Goal: Task Accomplishment & Management: Manage account settings

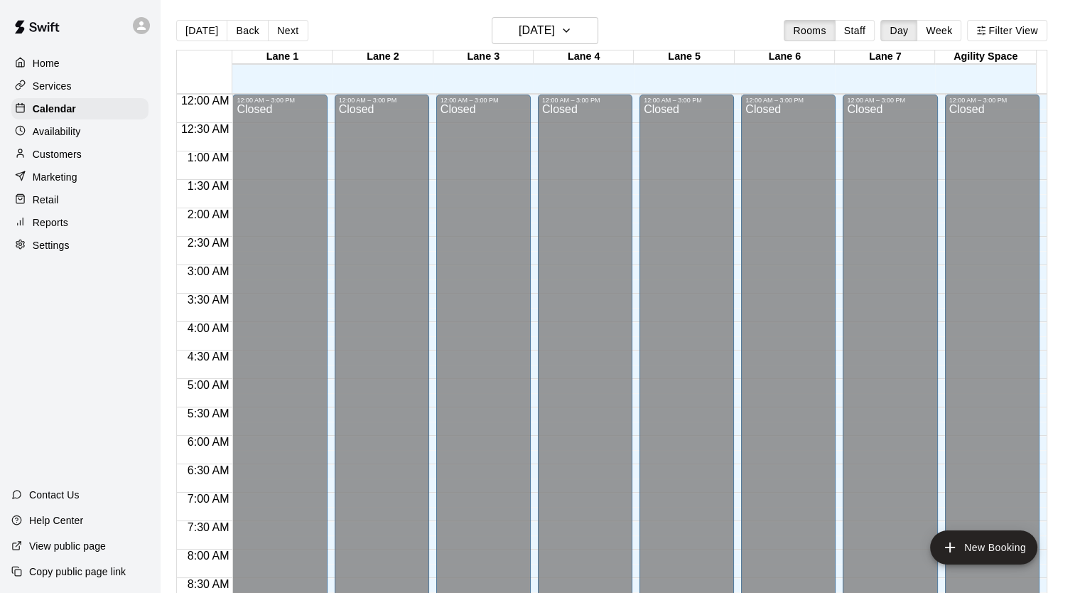
scroll to position [806, 0]
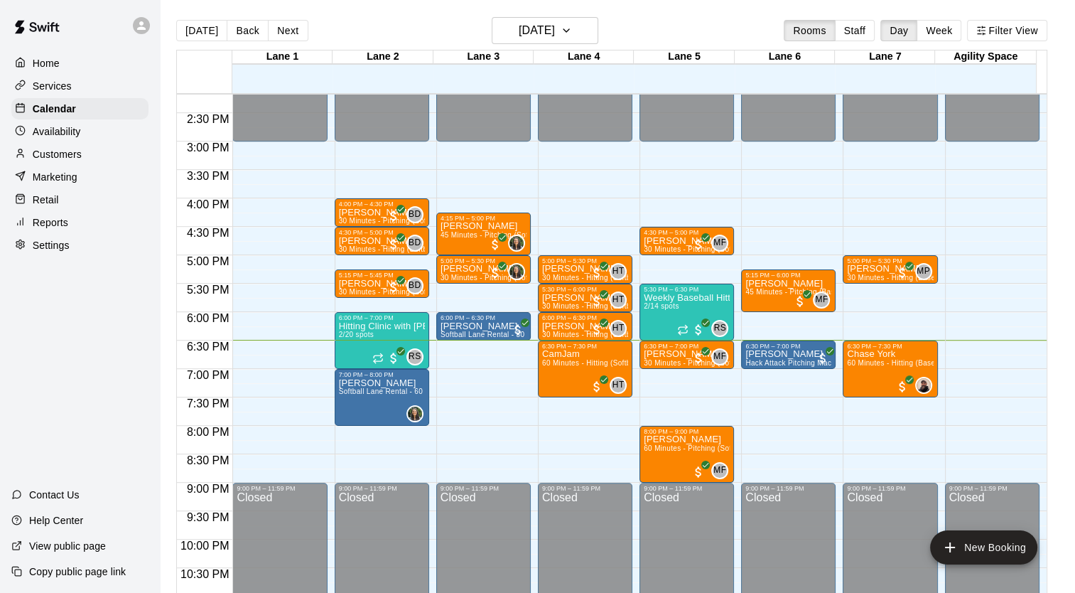
click at [85, 233] on div "Reports" at bounding box center [79, 222] width 137 height 21
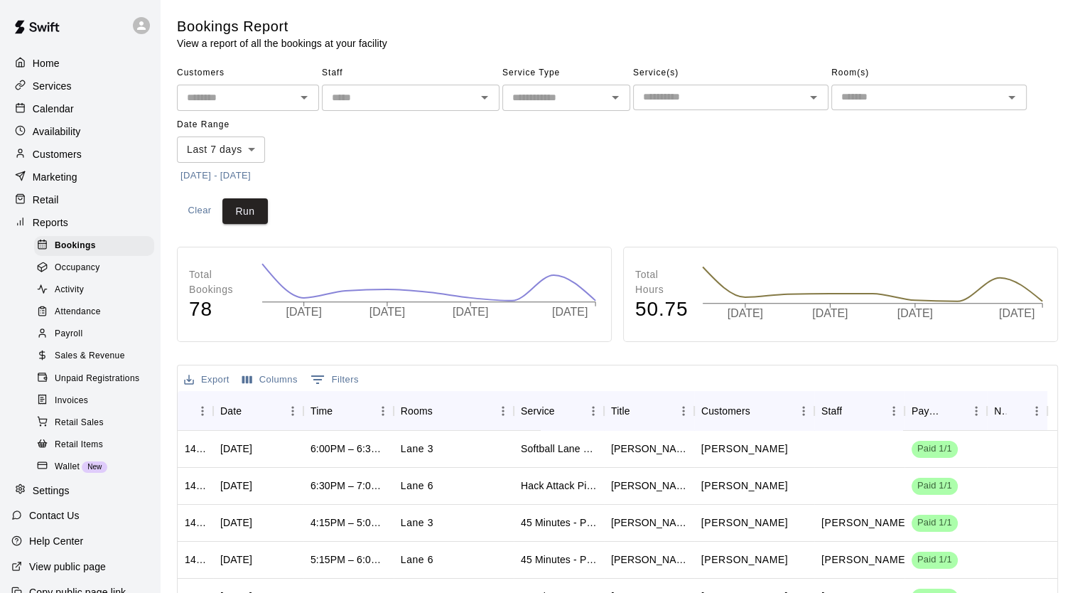
click at [88, 363] on span "Sales & Revenue" at bounding box center [90, 356] width 70 height 14
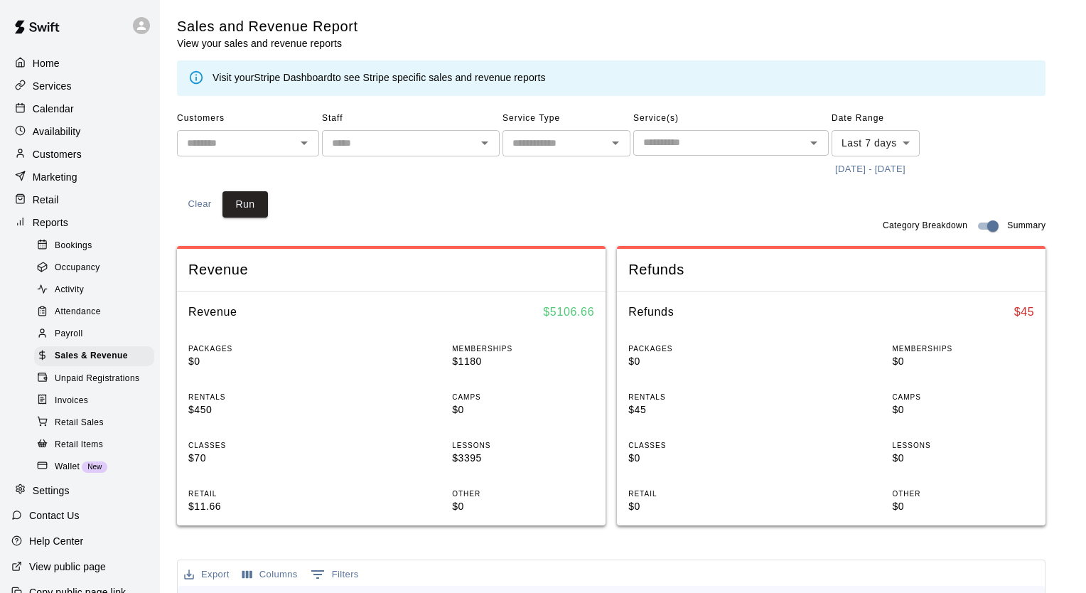
click at [899, 144] on body "Home Services Calendar Availability Customers Marketing Retail Reports Bookings…" at bounding box center [543, 531] width 1086 height 1062
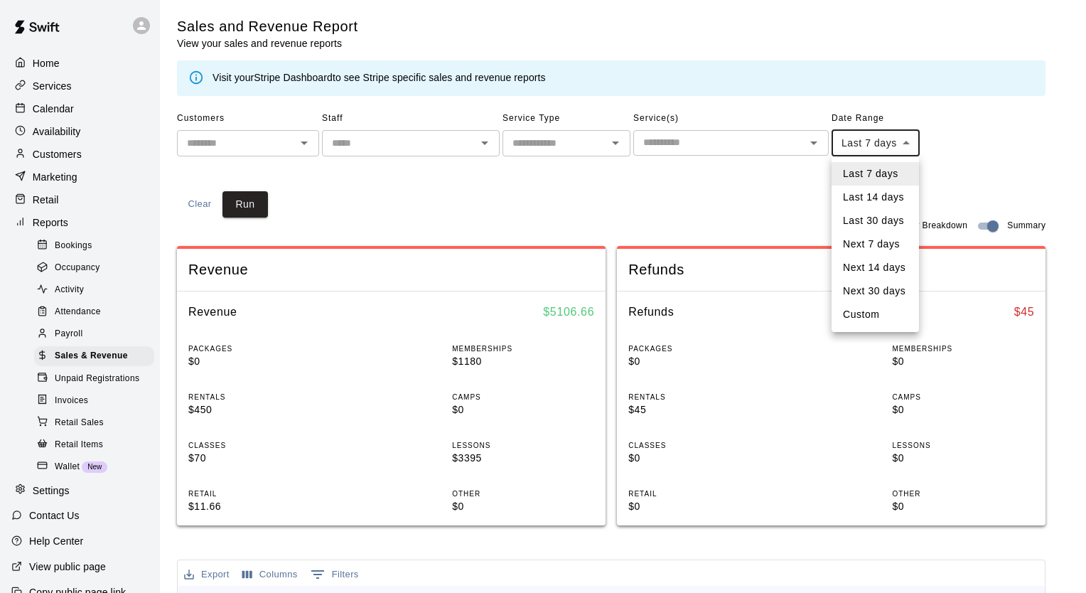
click at [874, 313] on li "Custom" at bounding box center [874, 314] width 87 height 23
type input "******"
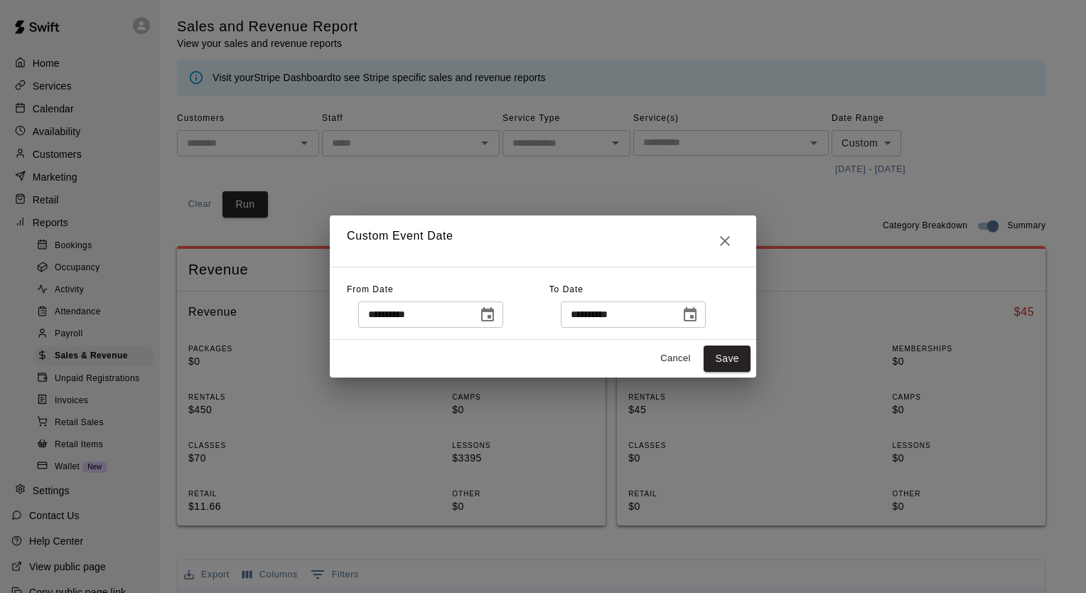
click at [496, 312] on icon "Choose date, selected date is Sep 8, 2025" at bounding box center [487, 314] width 17 height 17
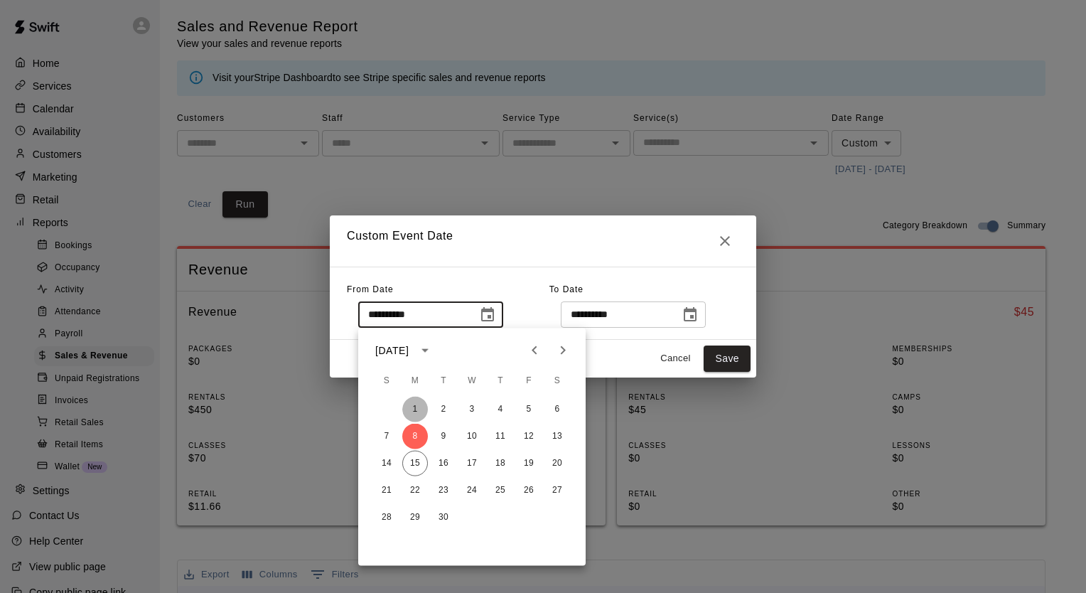
click at [415, 405] on button "1" at bounding box center [415, 410] width 26 height 26
type input "**********"
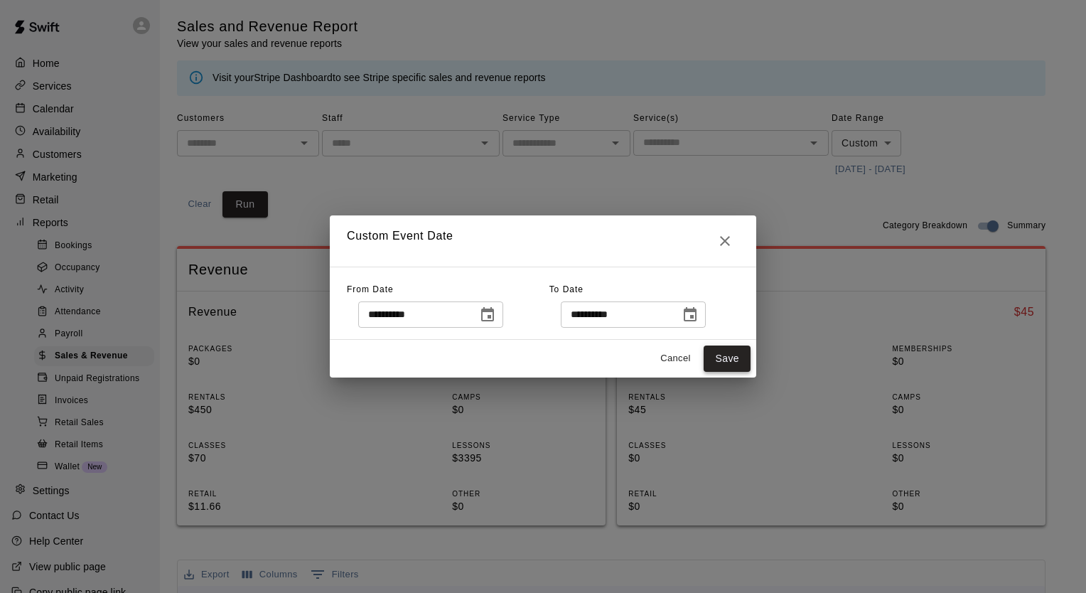
click at [725, 355] on button "Save" at bounding box center [726, 358] width 47 height 26
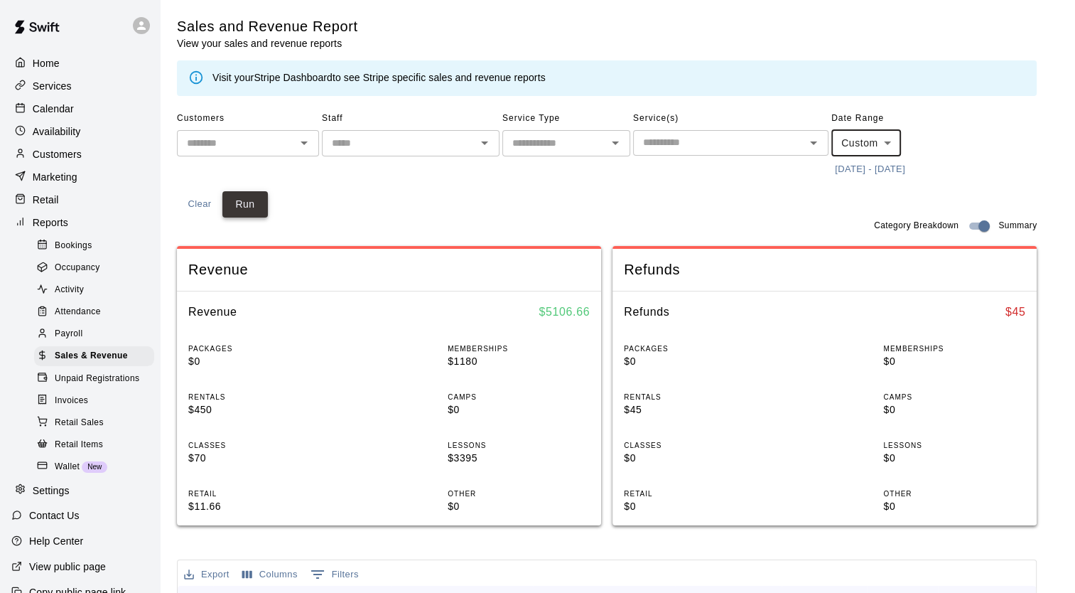
click at [255, 201] on button "Run" at bounding box center [244, 204] width 45 height 26
click at [93, 115] on div "Calendar" at bounding box center [79, 108] width 137 height 21
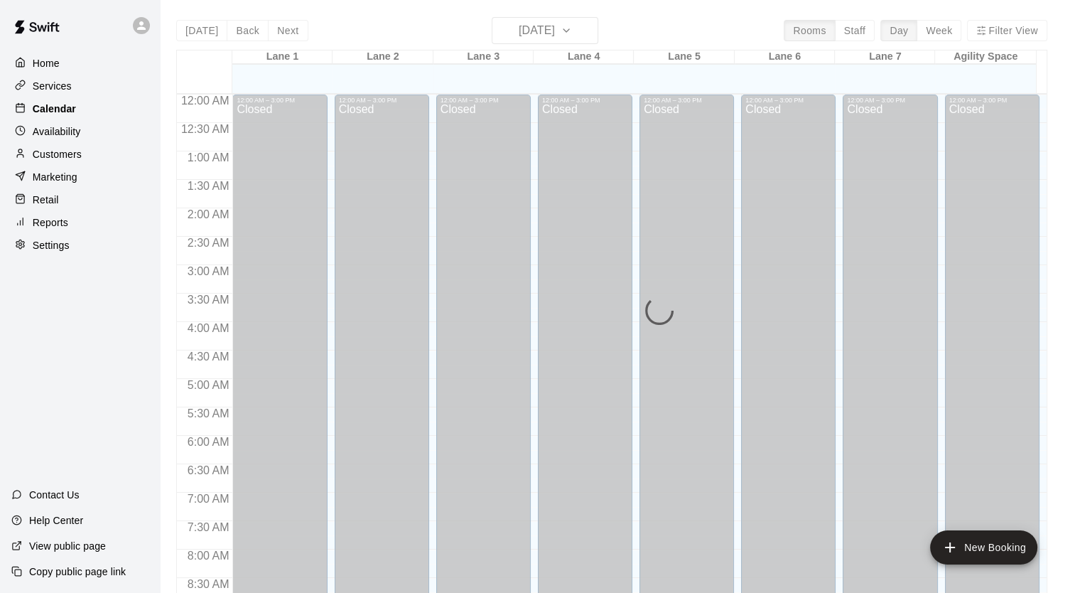
scroll to position [806, 0]
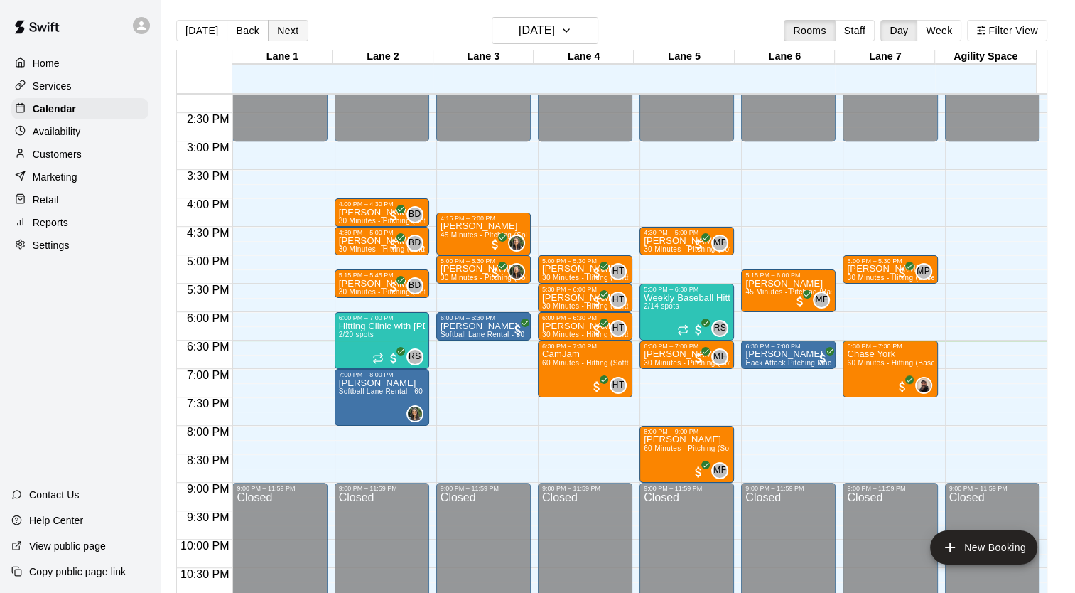
click at [291, 31] on button "Next" at bounding box center [288, 30] width 40 height 21
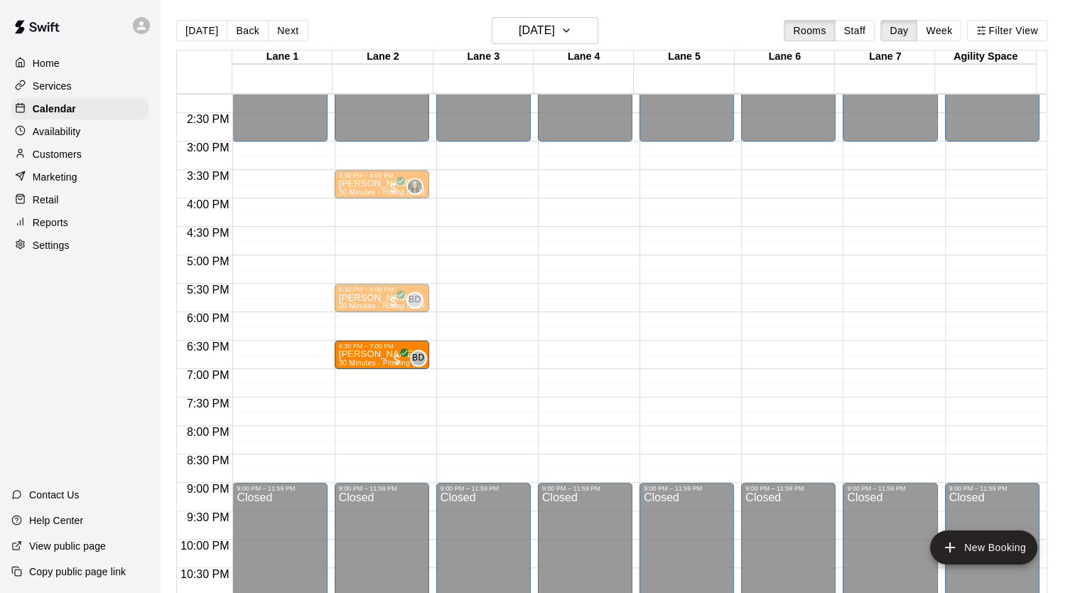
drag, startPoint x: 266, startPoint y: 354, endPoint x: 347, endPoint y: 359, distance: 80.4
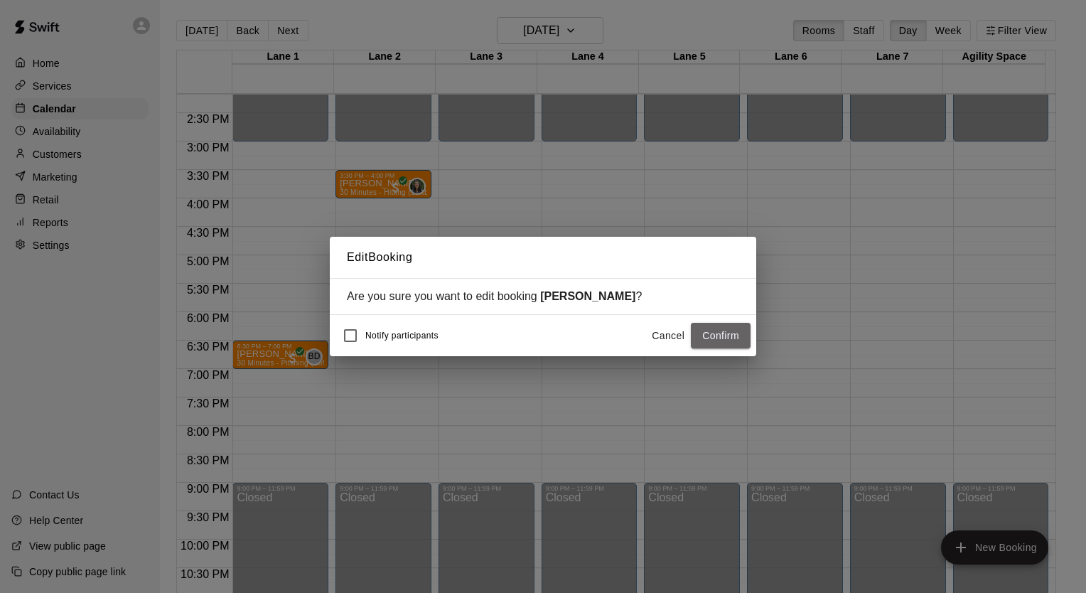
drag, startPoint x: 750, startPoint y: 330, endPoint x: 738, endPoint y: 335, distance: 12.4
click at [739, 333] on button "Confirm" at bounding box center [721, 336] width 60 height 26
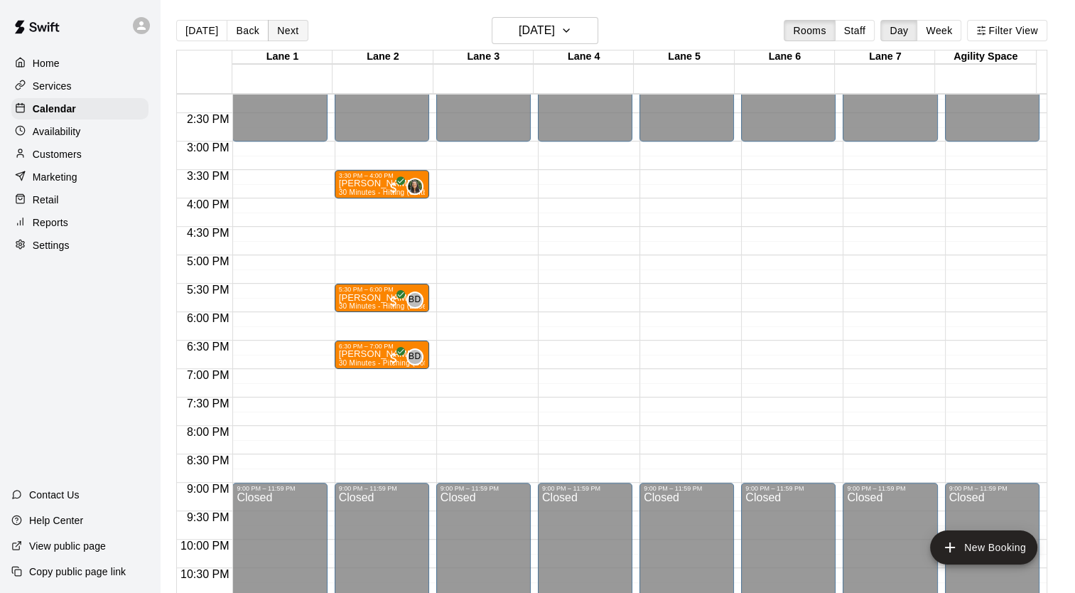
click at [289, 27] on button "Next" at bounding box center [288, 30] width 40 height 21
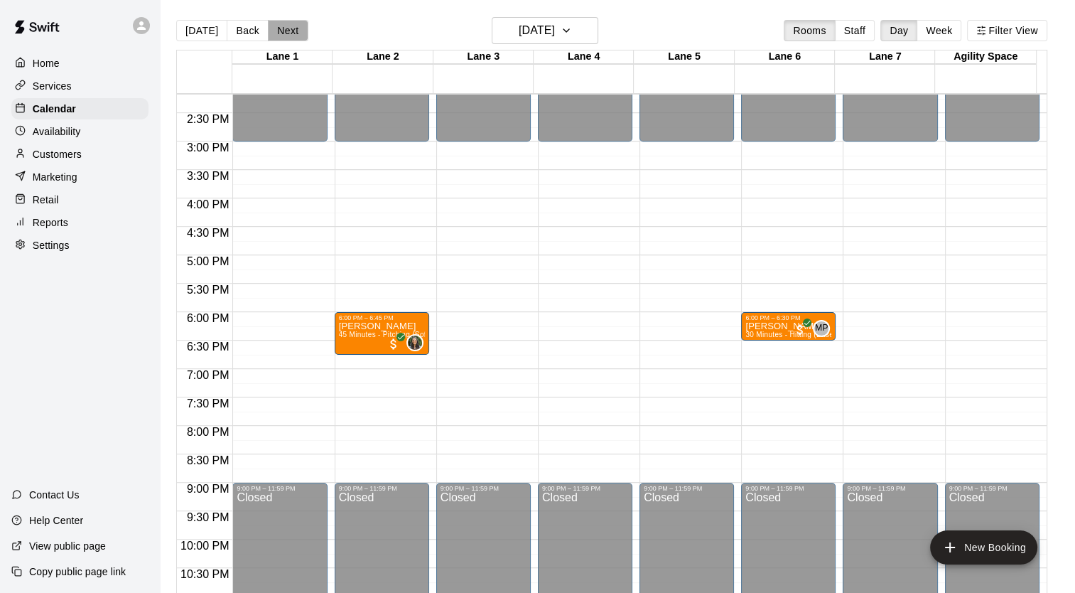
click at [290, 29] on button "Next" at bounding box center [288, 30] width 40 height 21
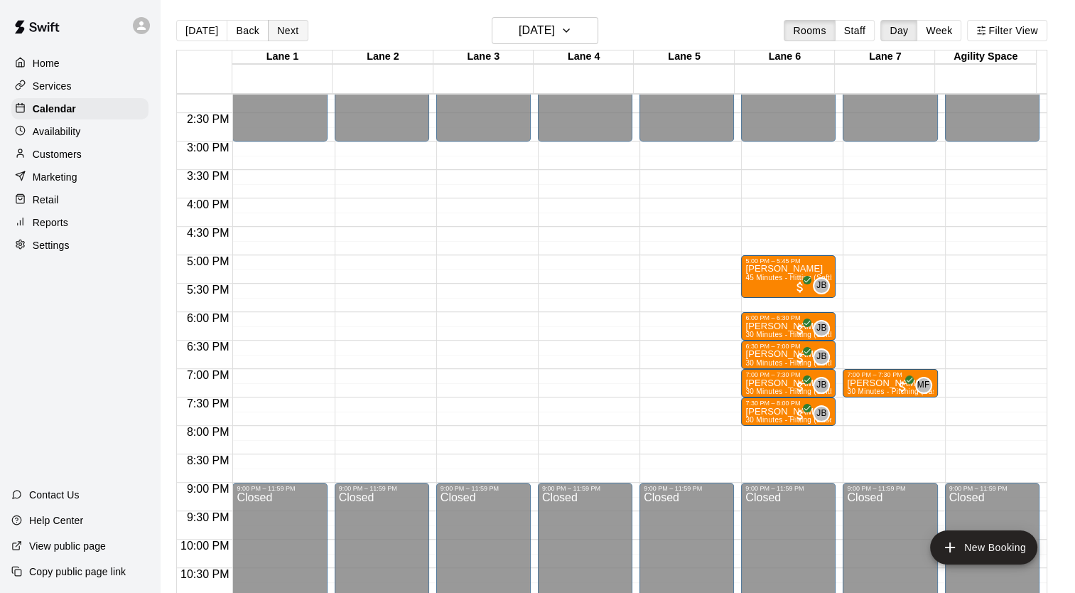
click at [290, 36] on button "Next" at bounding box center [288, 30] width 40 height 21
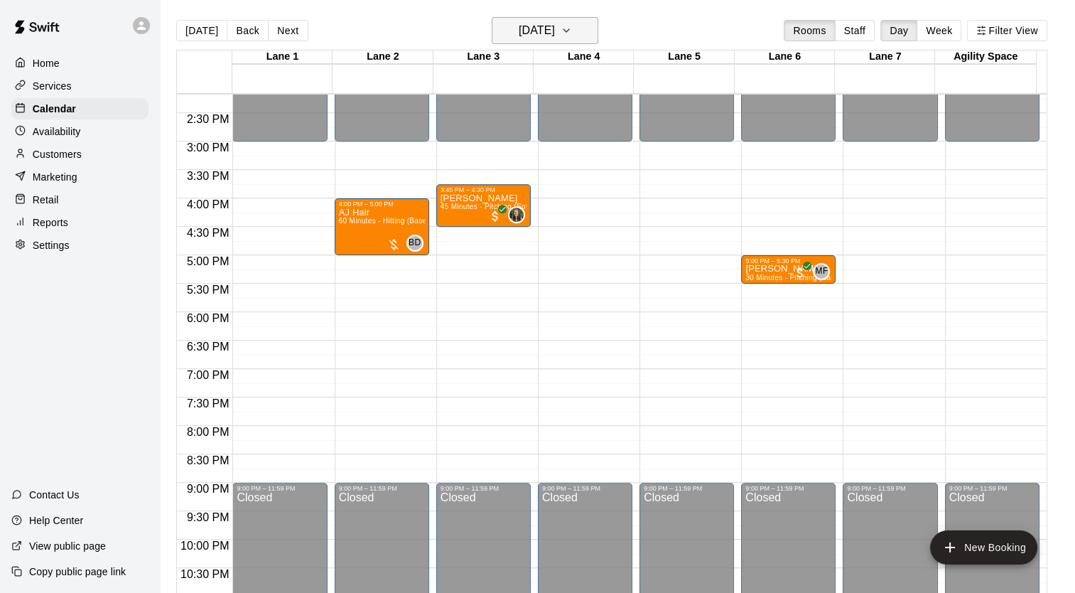
click at [519, 36] on h6 "[DATE]" at bounding box center [537, 31] width 36 height 20
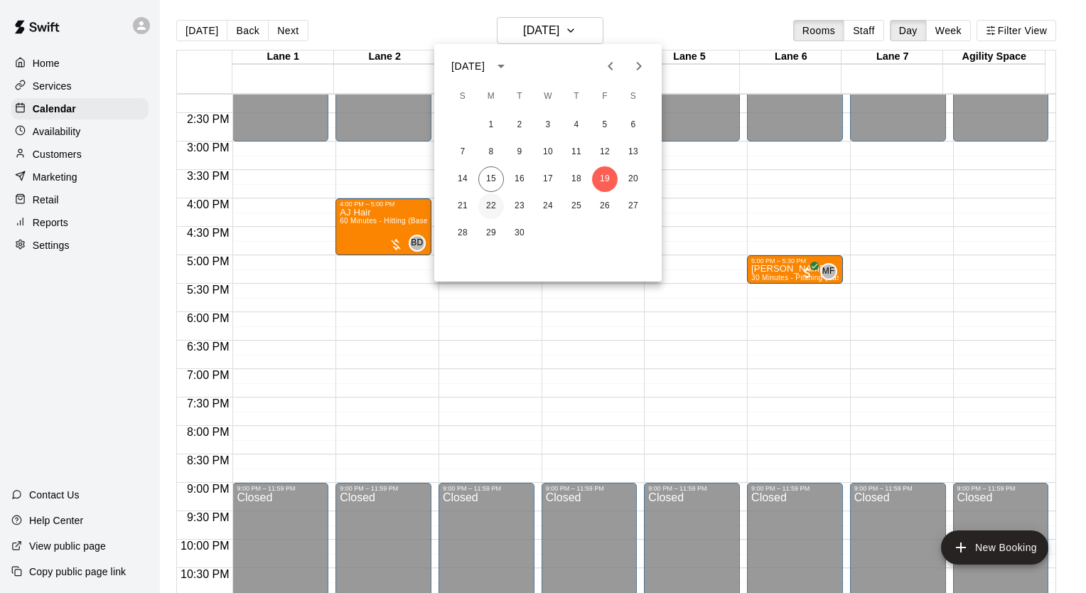
click at [495, 203] on button "22" at bounding box center [491, 206] width 26 height 26
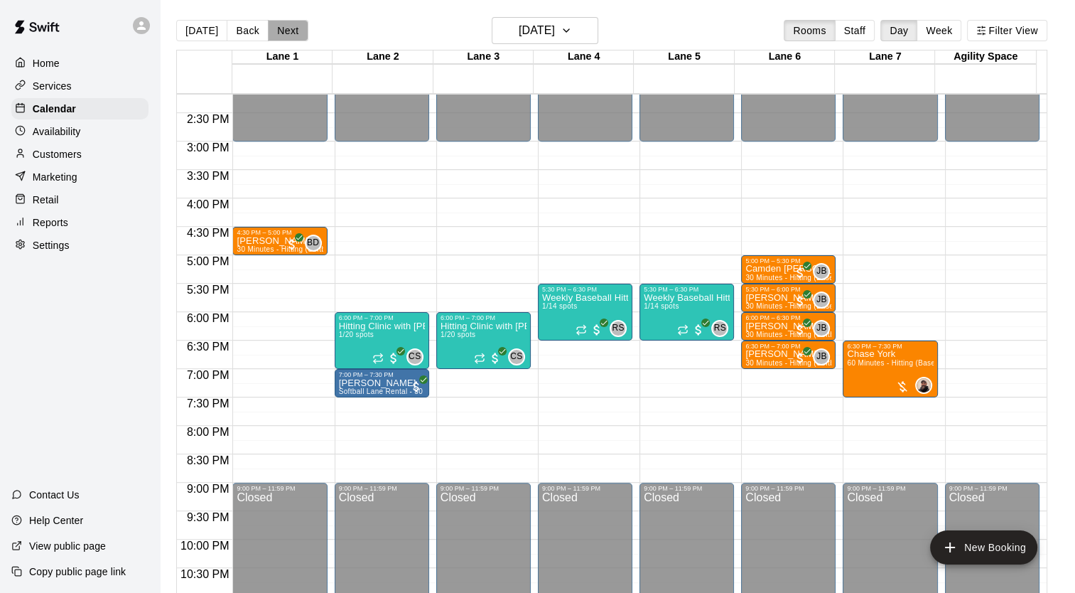
click at [291, 28] on button "Next" at bounding box center [288, 30] width 40 height 21
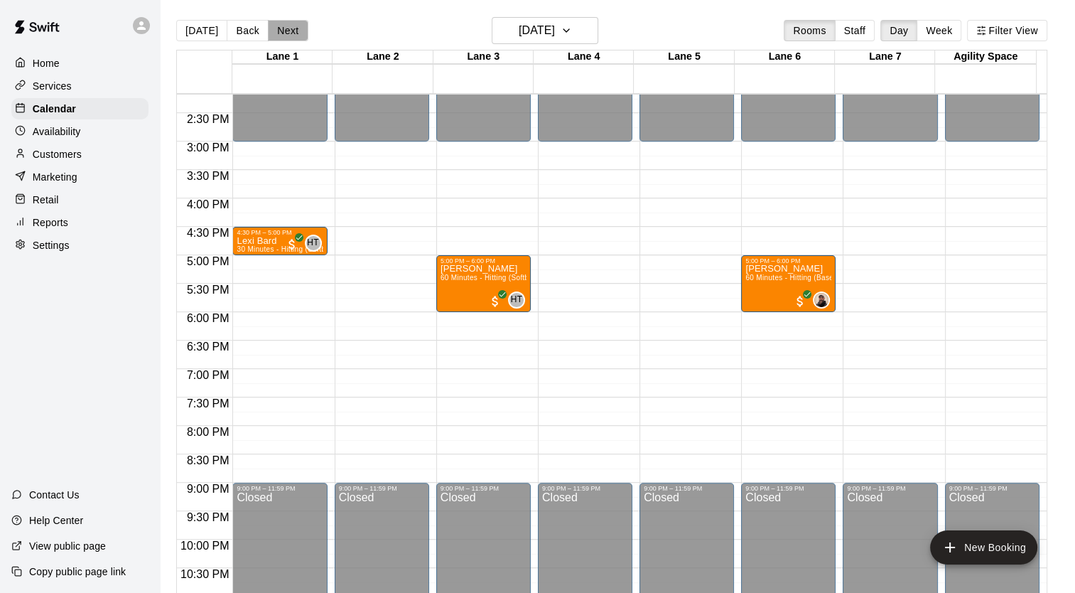
click at [286, 21] on button "Next" at bounding box center [288, 30] width 40 height 21
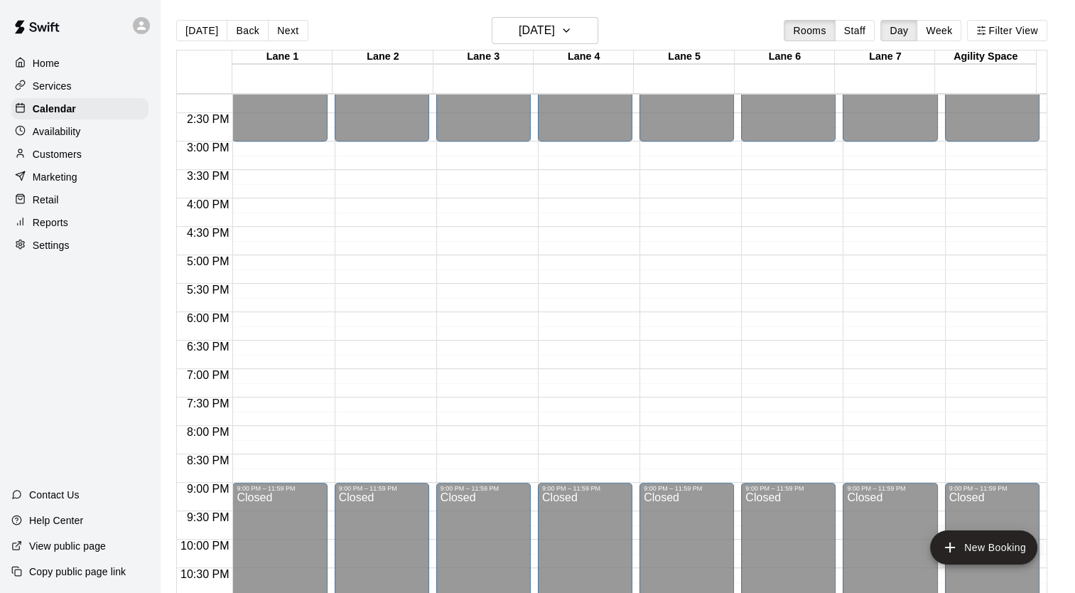
click at [51, 161] on p "Customers" at bounding box center [57, 154] width 49 height 14
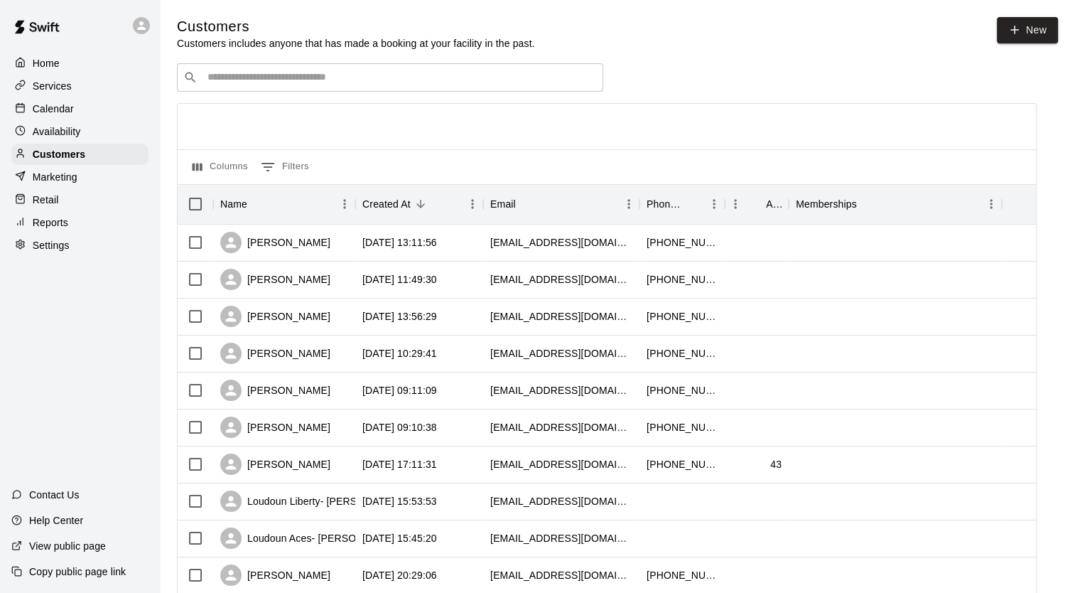
click at [53, 110] on p "Calendar" at bounding box center [53, 109] width 41 height 14
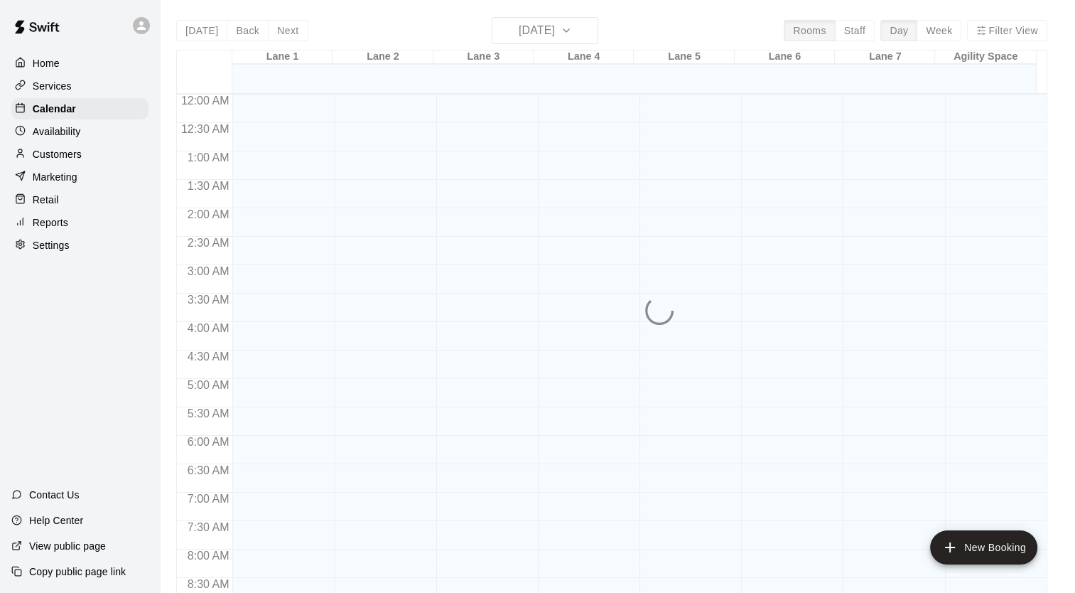
scroll to position [806, 0]
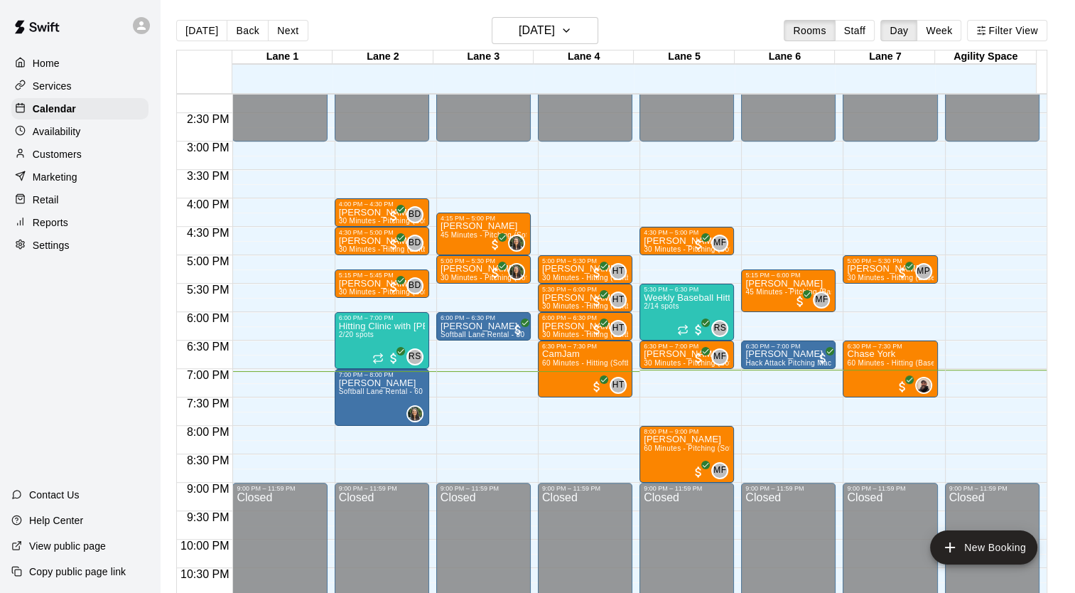
click at [54, 137] on p "Availability" at bounding box center [57, 131] width 48 height 14
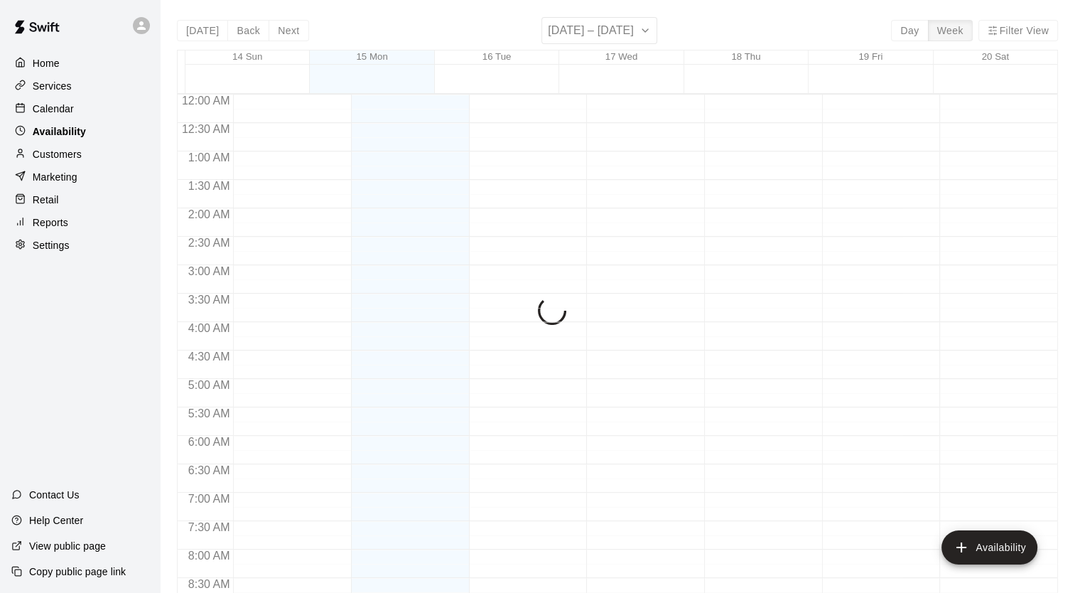
scroll to position [848, 0]
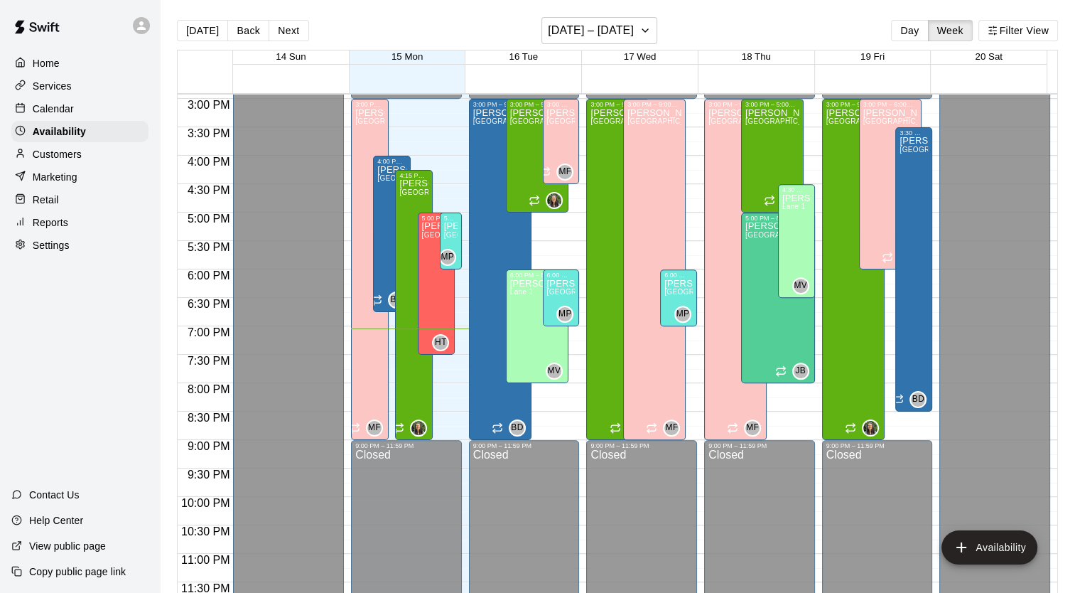
click at [56, 152] on p "Customers" at bounding box center [57, 154] width 49 height 14
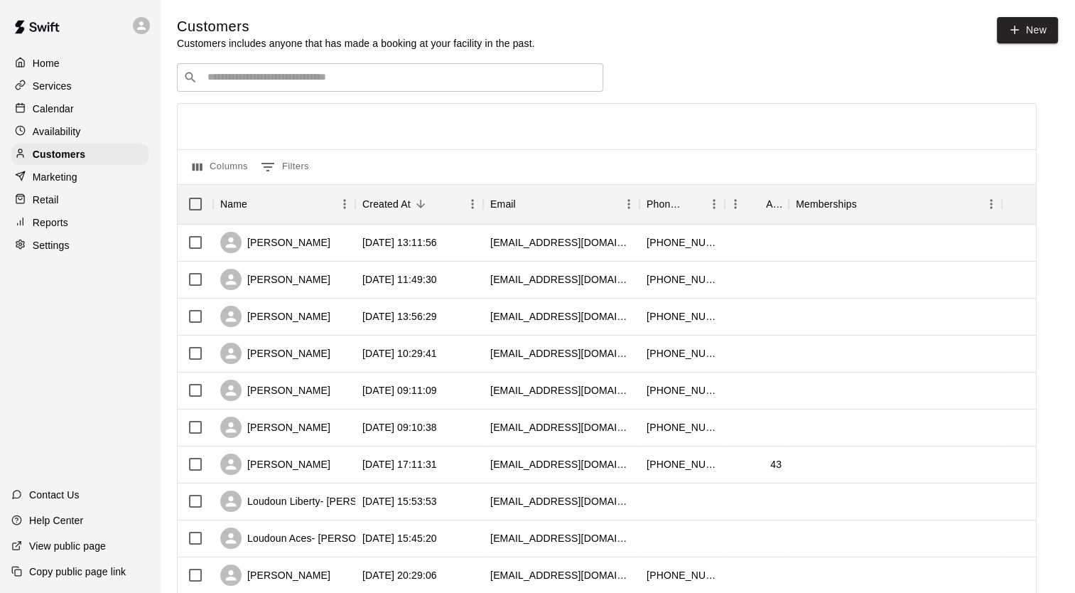
click at [58, 109] on p "Calendar" at bounding box center [53, 109] width 41 height 14
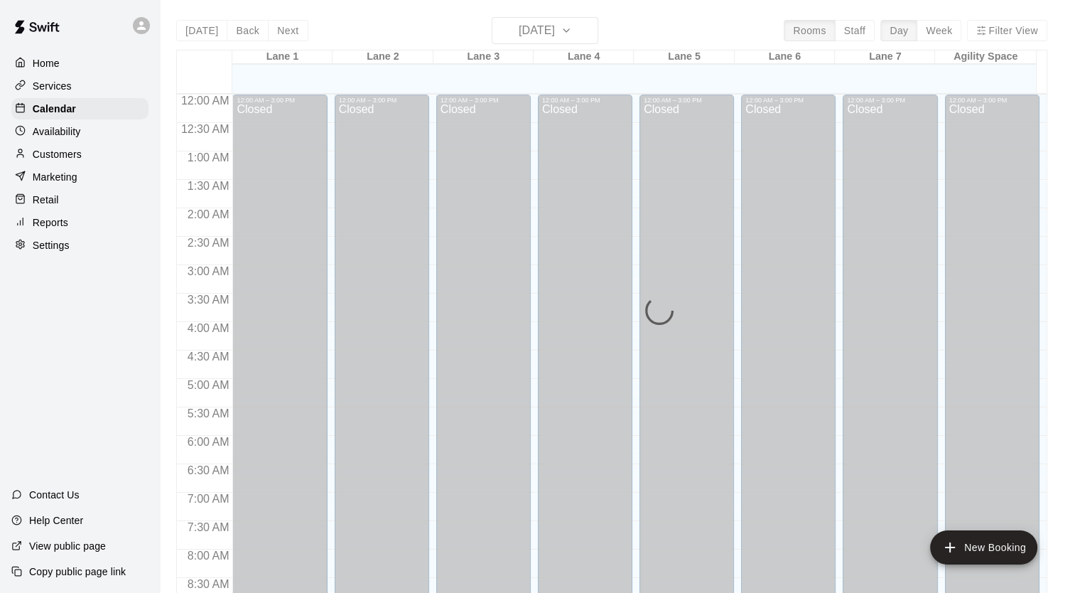
scroll to position [806, 0]
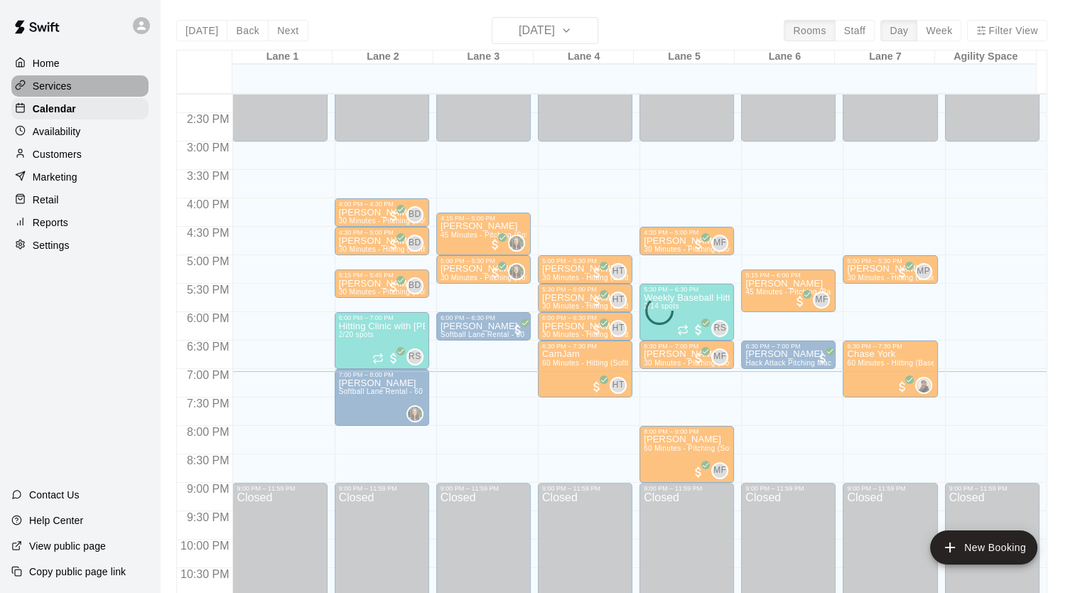
click at [57, 87] on p "Services" at bounding box center [52, 86] width 39 height 14
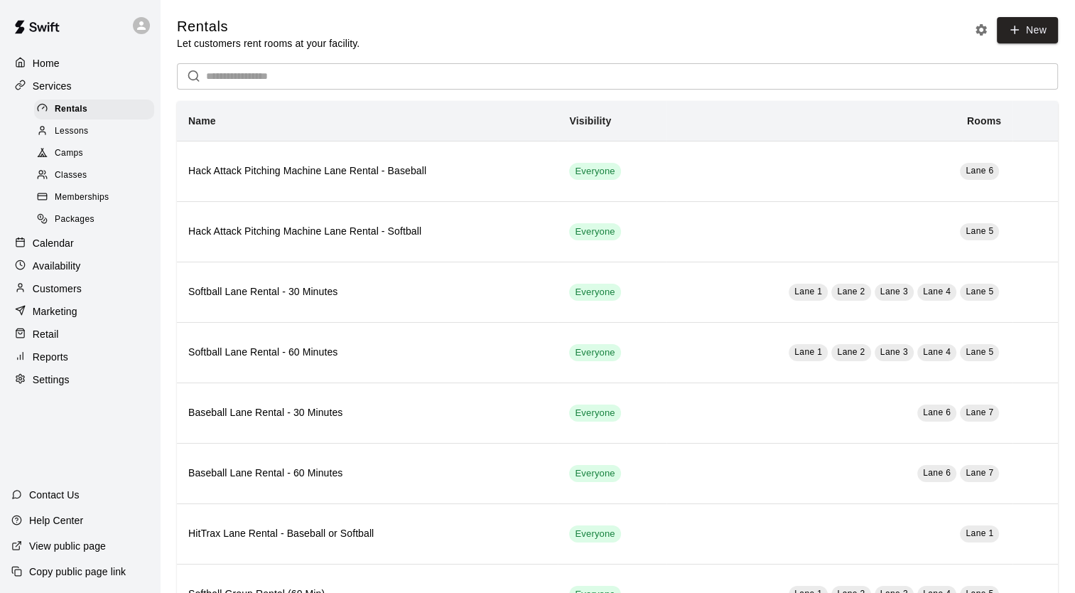
click at [72, 183] on span "Classes" at bounding box center [71, 175] width 32 height 14
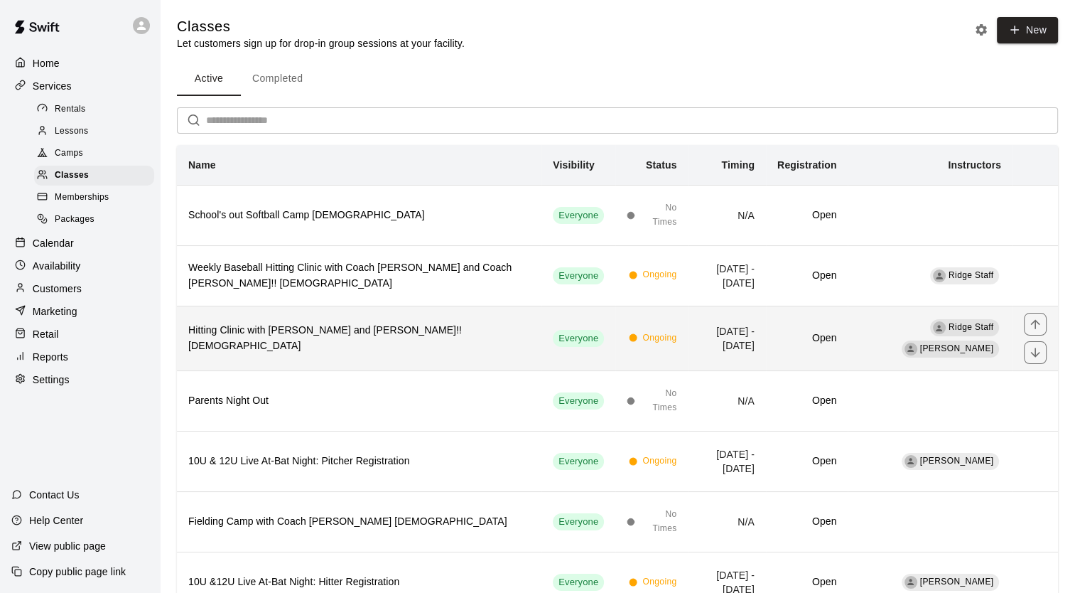
click at [415, 337] on h6 "Hitting Clinic with [PERSON_NAME] and [PERSON_NAME]!! [DEMOGRAPHIC_DATA]" at bounding box center [359, 338] width 342 height 31
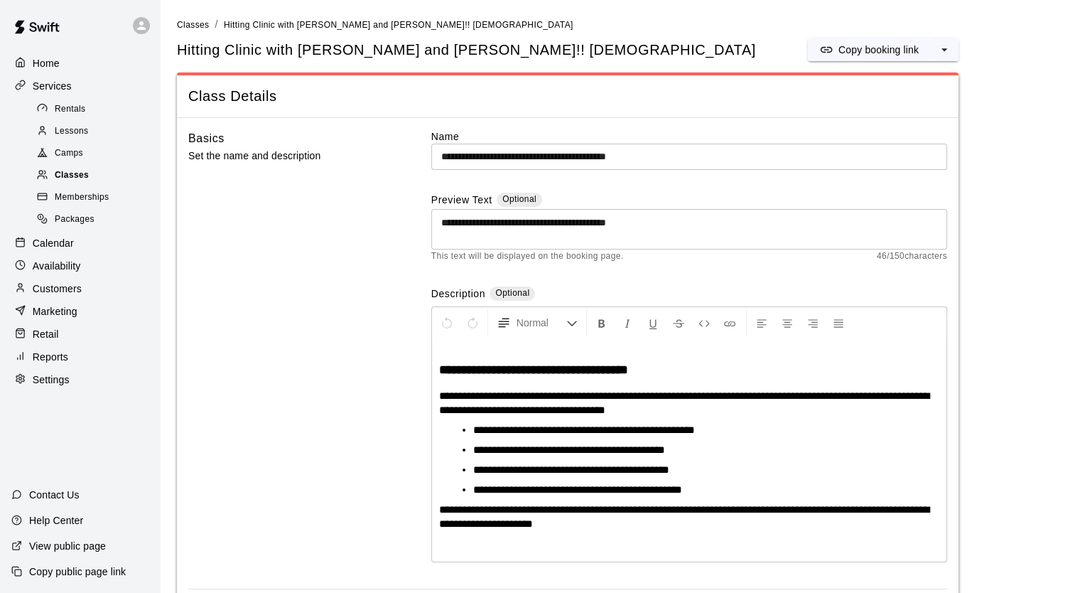
click at [65, 183] on span "Classes" at bounding box center [72, 175] width 34 height 14
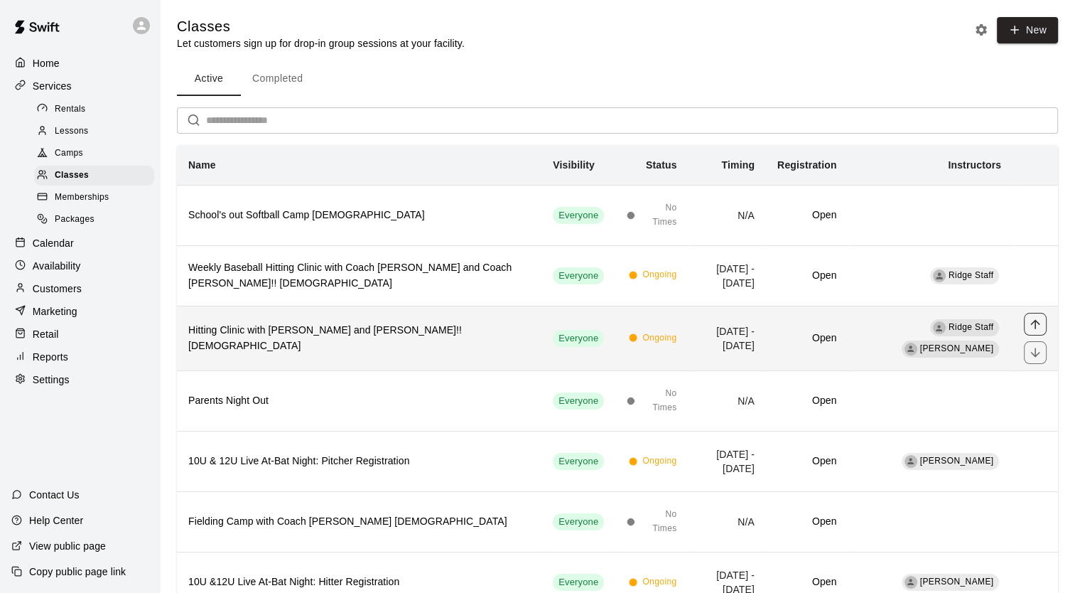
click at [1037, 318] on icon "move item up" at bounding box center [1035, 324] width 14 height 14
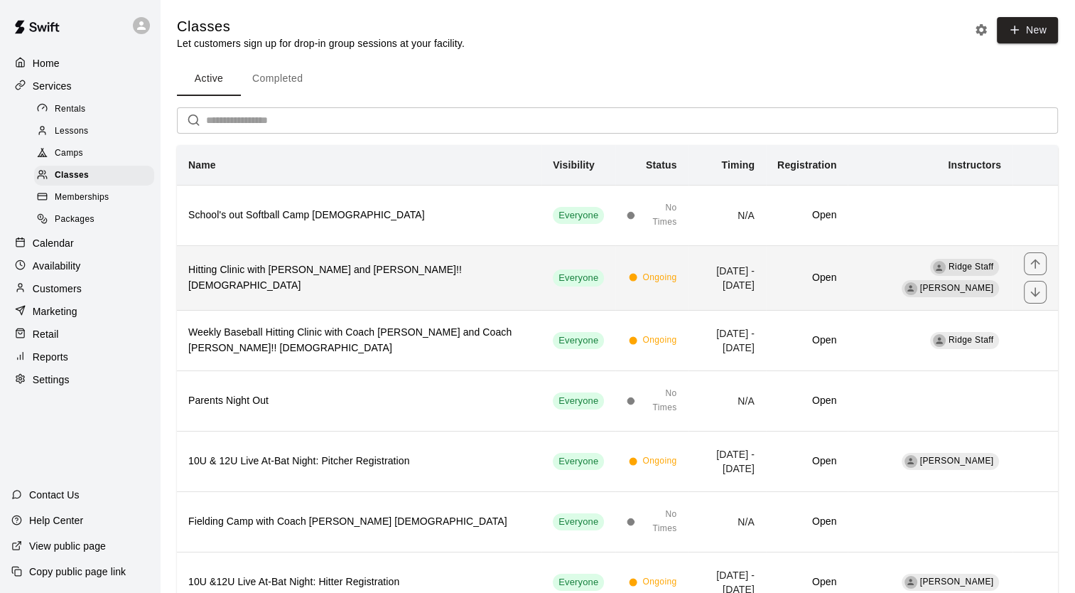
click at [969, 289] on span "[PERSON_NAME]" at bounding box center [957, 288] width 74 height 10
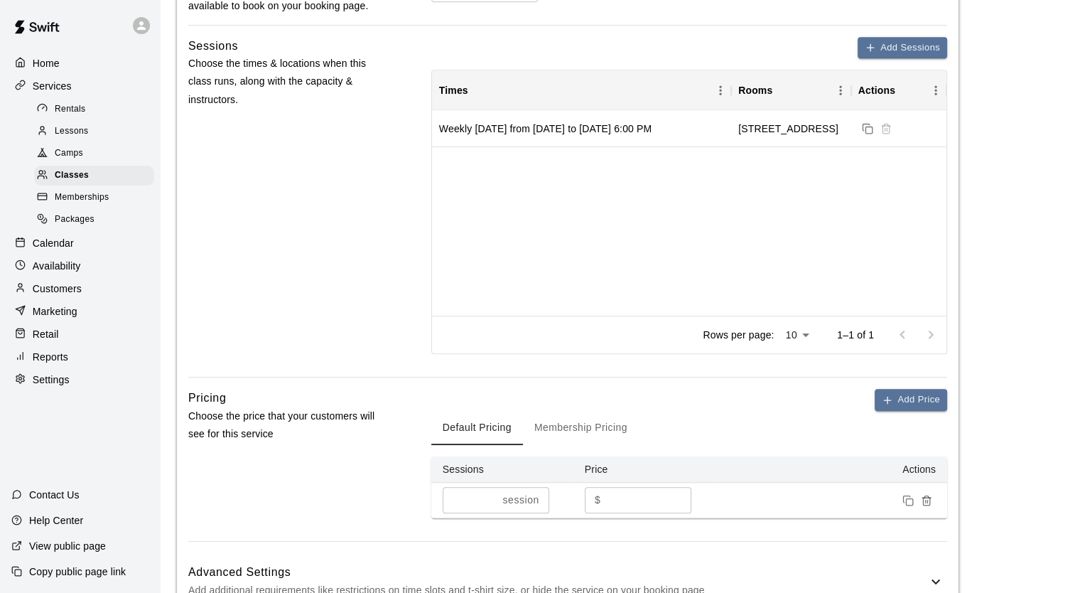
scroll to position [782, 0]
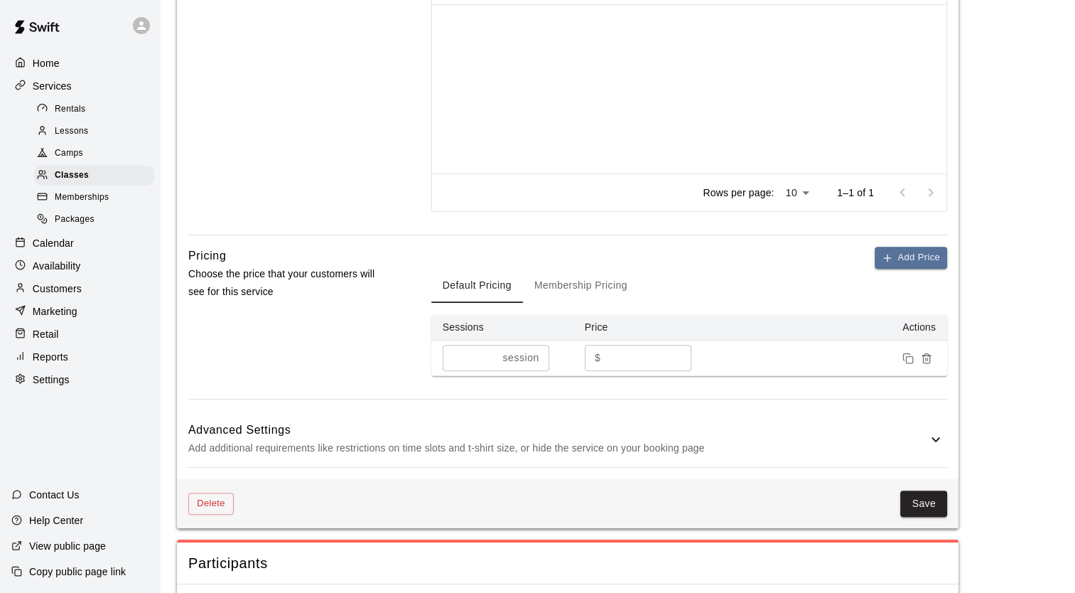
click at [929, 438] on icon at bounding box center [935, 439] width 17 height 17
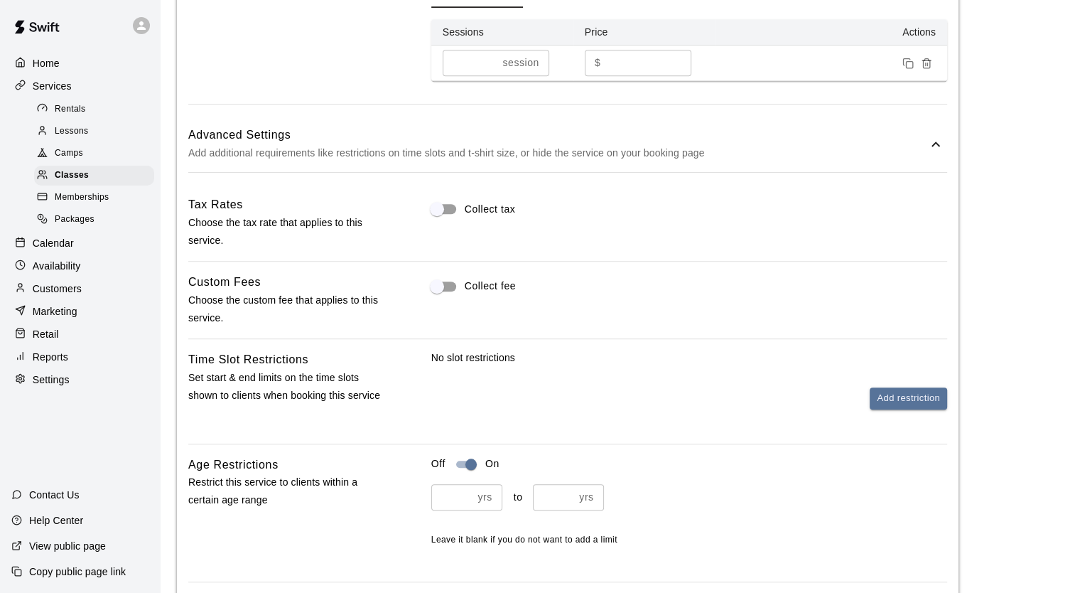
scroll to position [1005, 0]
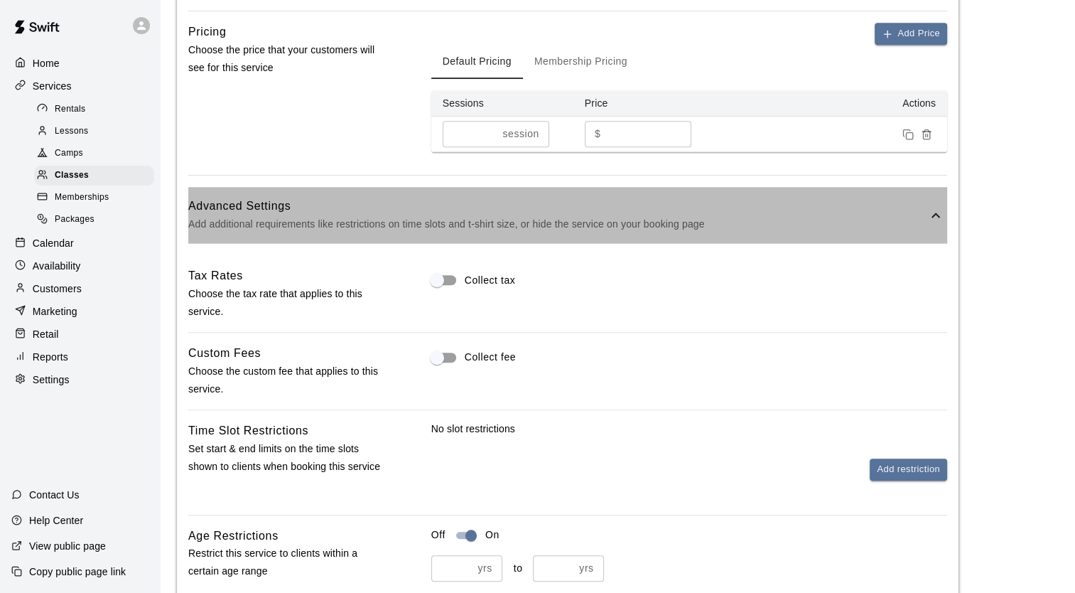
click at [934, 212] on icon at bounding box center [935, 215] width 17 height 17
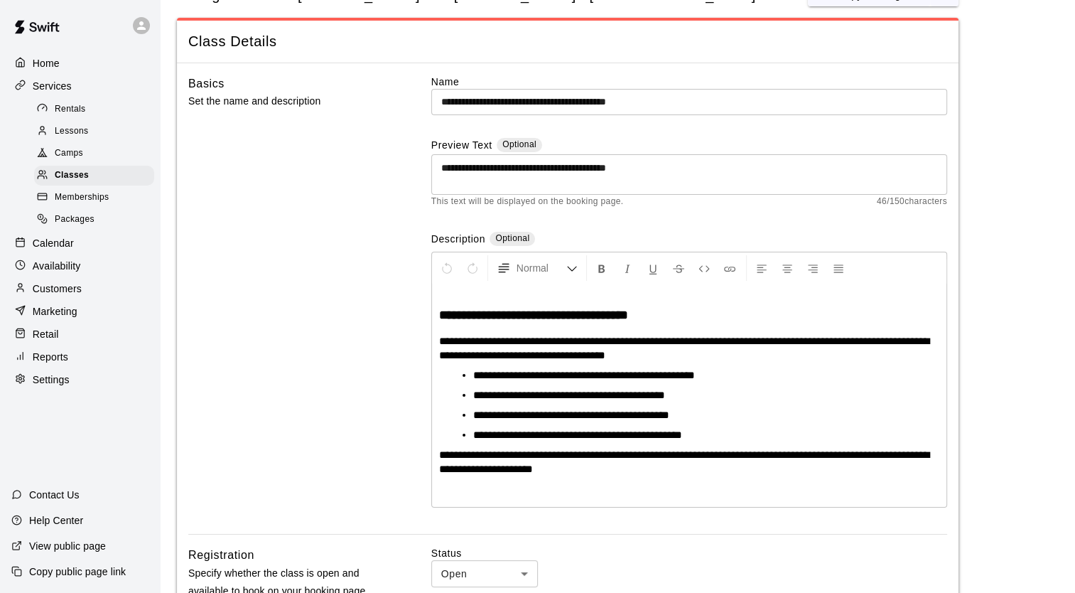
scroll to position [0, 0]
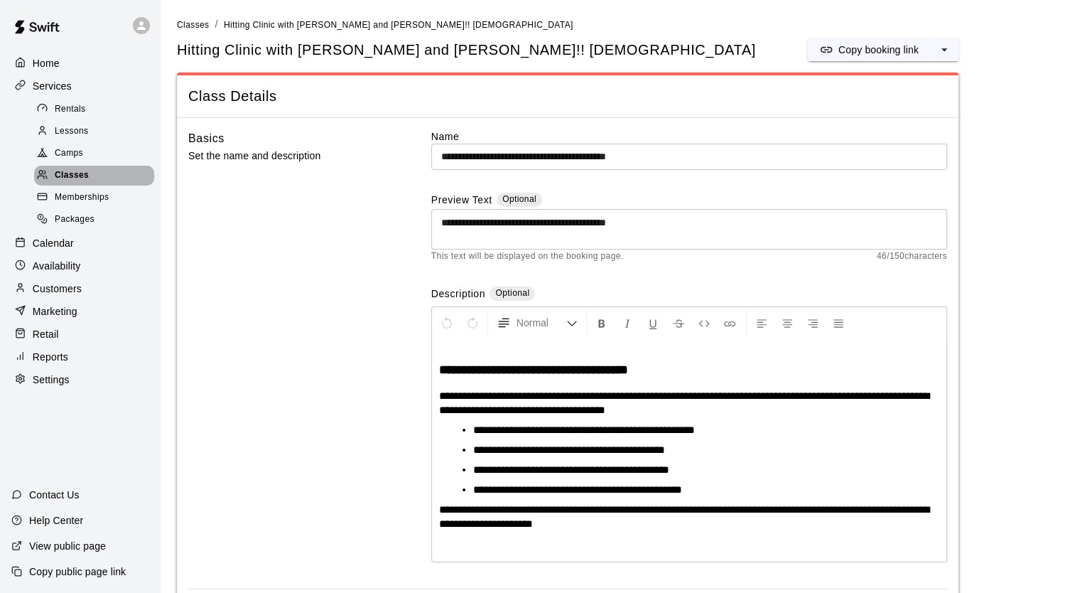
click at [78, 172] on div "Classes" at bounding box center [94, 176] width 120 height 20
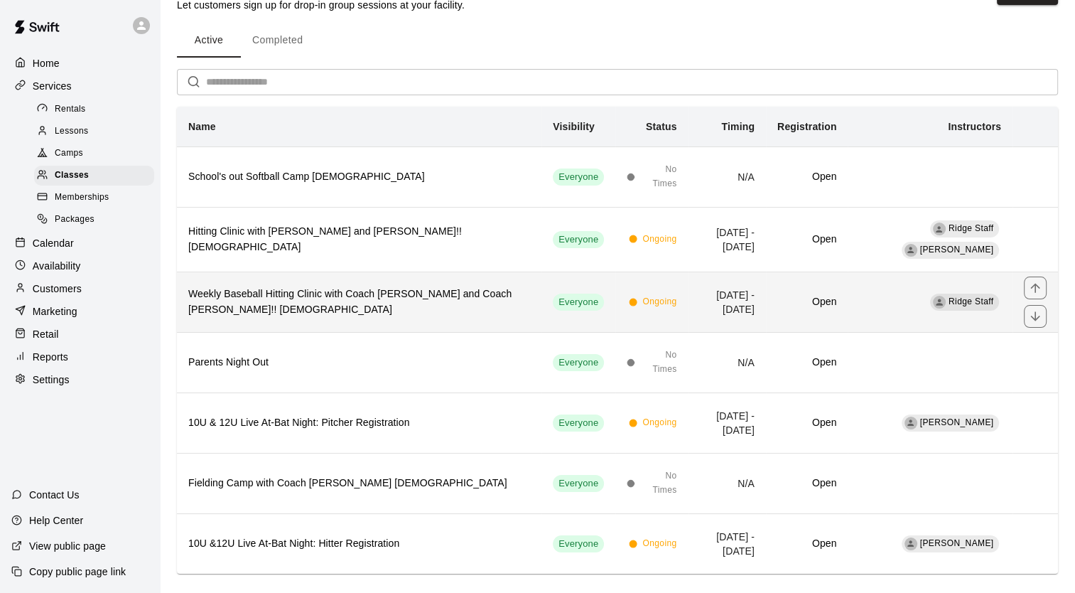
scroll to position [54, 0]
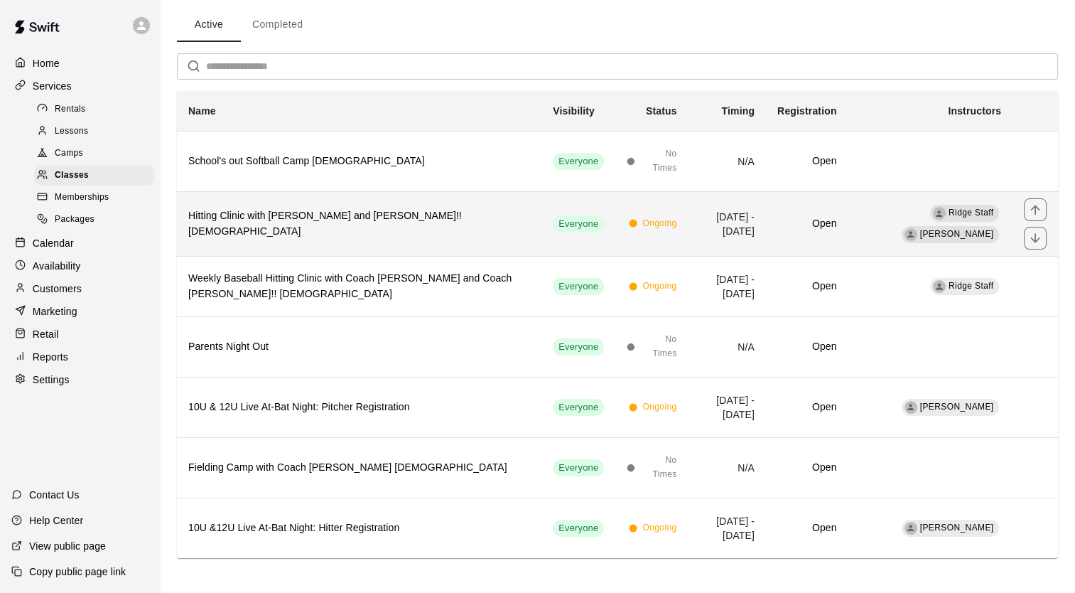
click at [939, 233] on span "[PERSON_NAME]" at bounding box center [957, 234] width 74 height 10
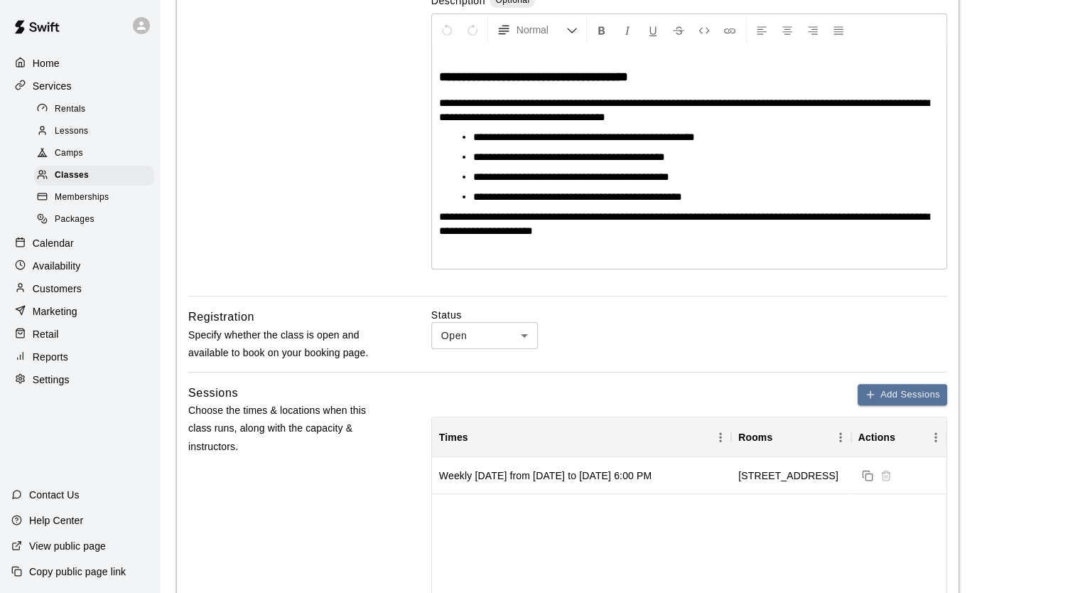
scroll to position [284, 0]
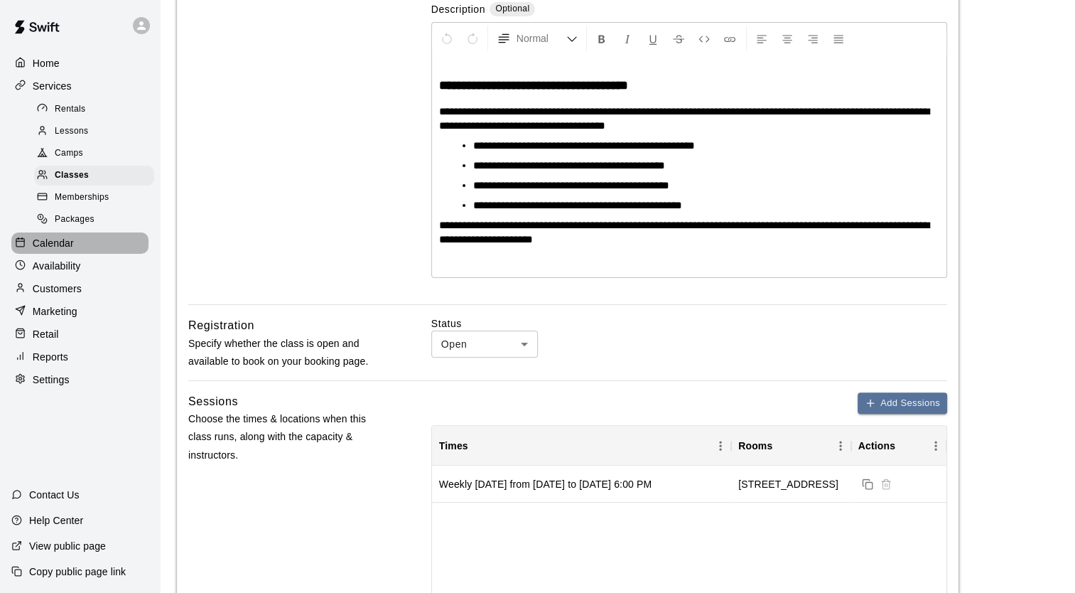
click at [71, 250] on p "Calendar" at bounding box center [53, 243] width 41 height 14
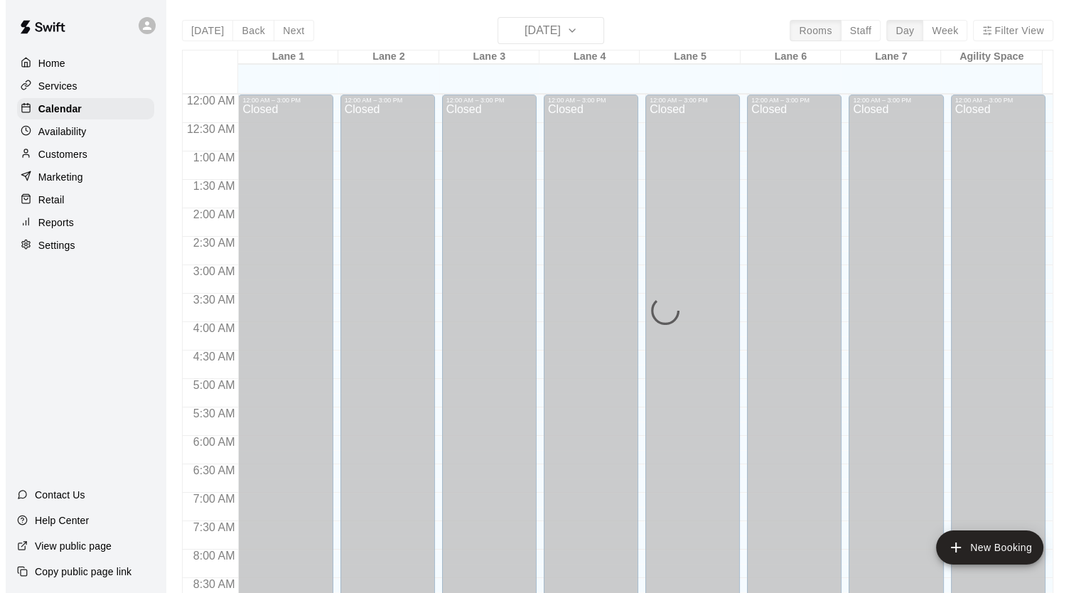
scroll to position [806, 0]
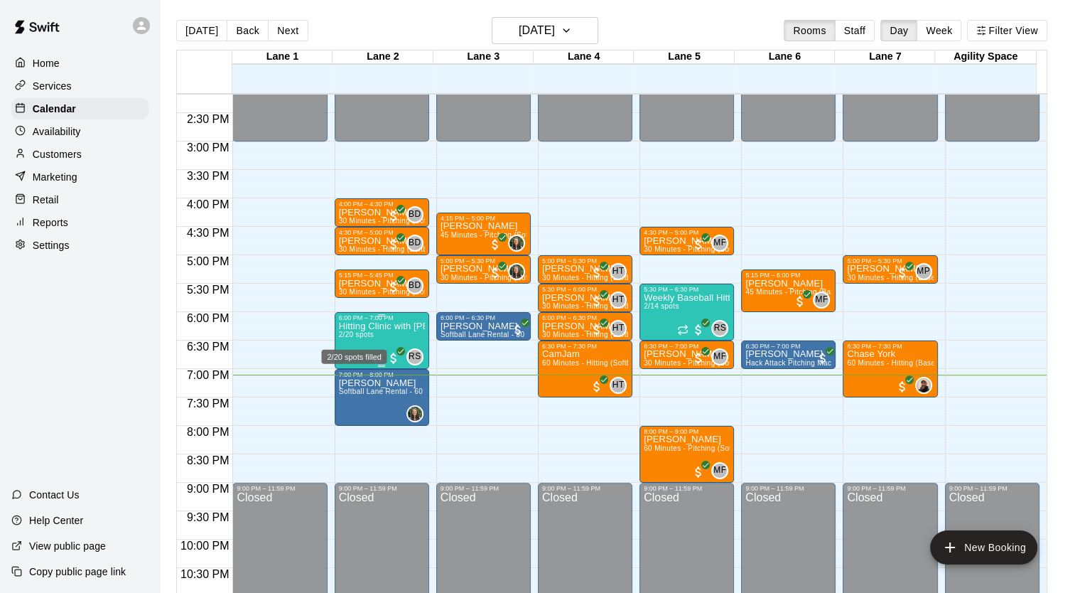
click at [362, 337] on span "2/20 spots" at bounding box center [356, 334] width 35 height 8
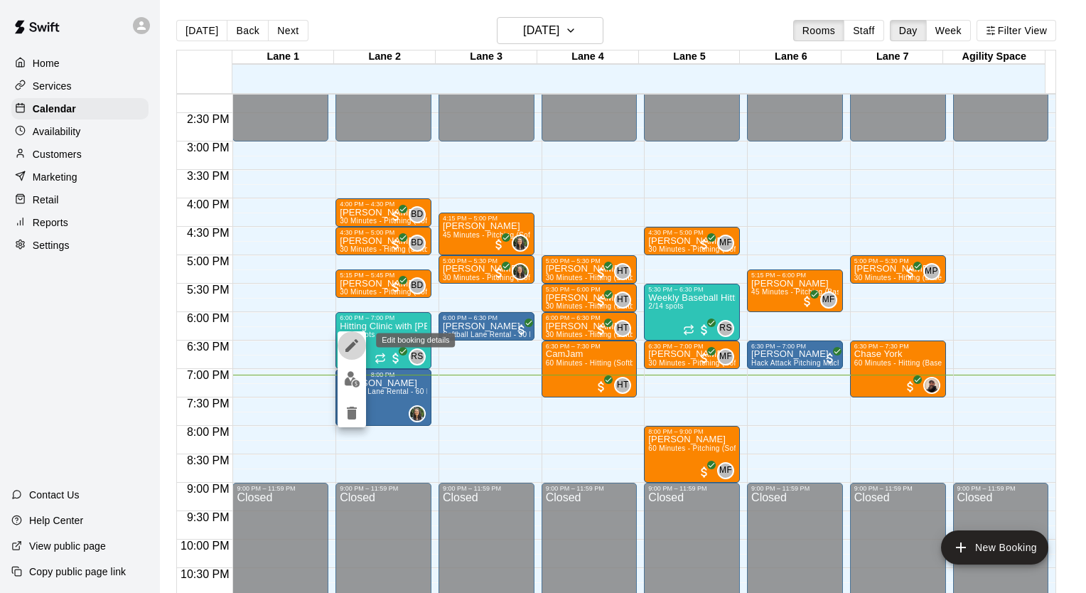
click at [355, 342] on icon "edit" at bounding box center [351, 345] width 17 height 17
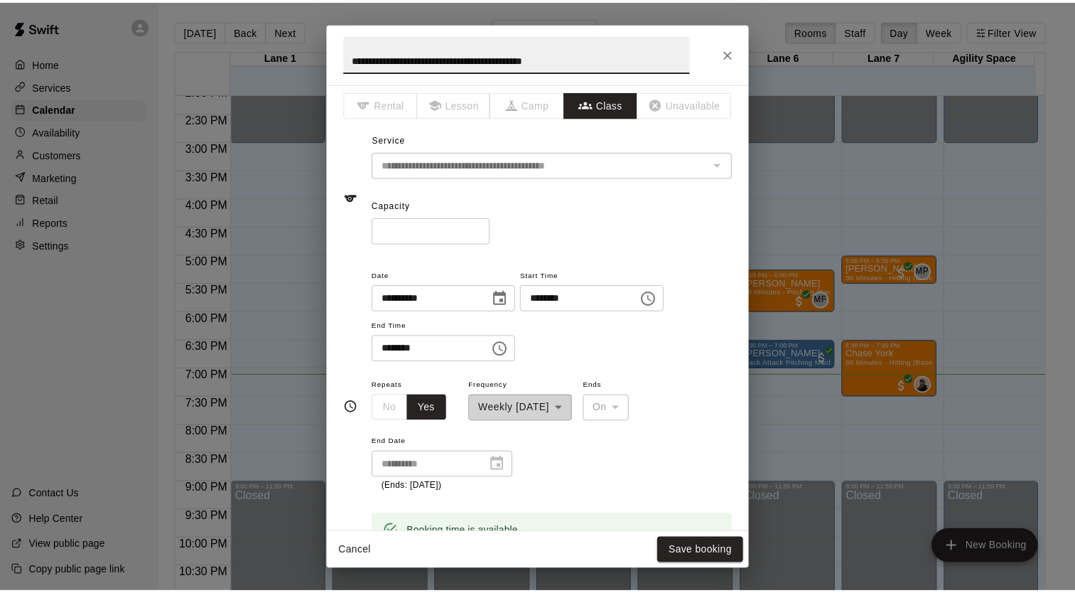
scroll to position [0, 0]
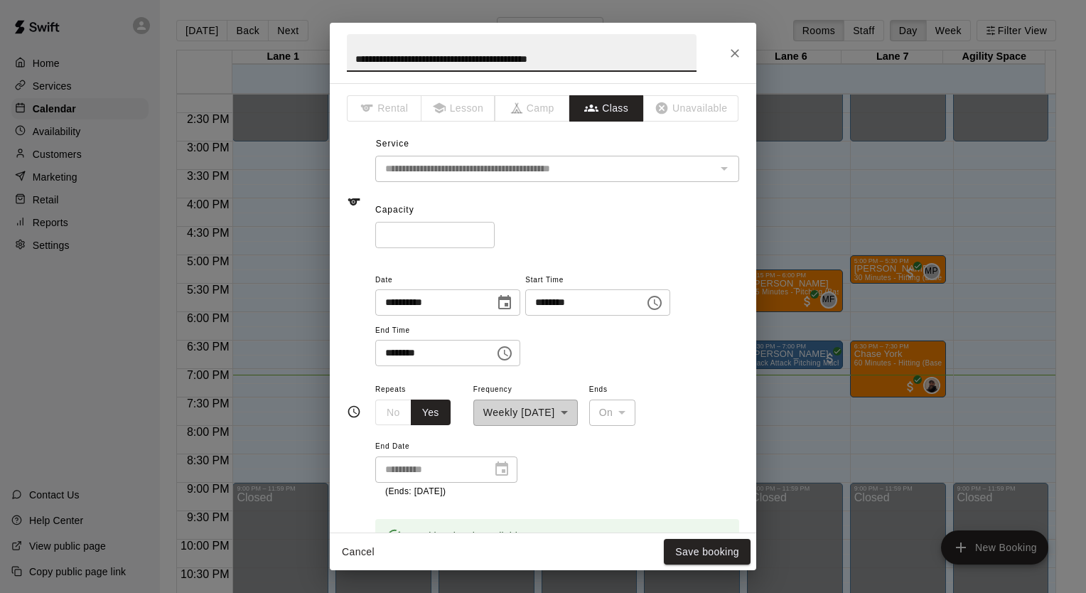
click at [728, 51] on icon "Close" at bounding box center [735, 53] width 14 height 14
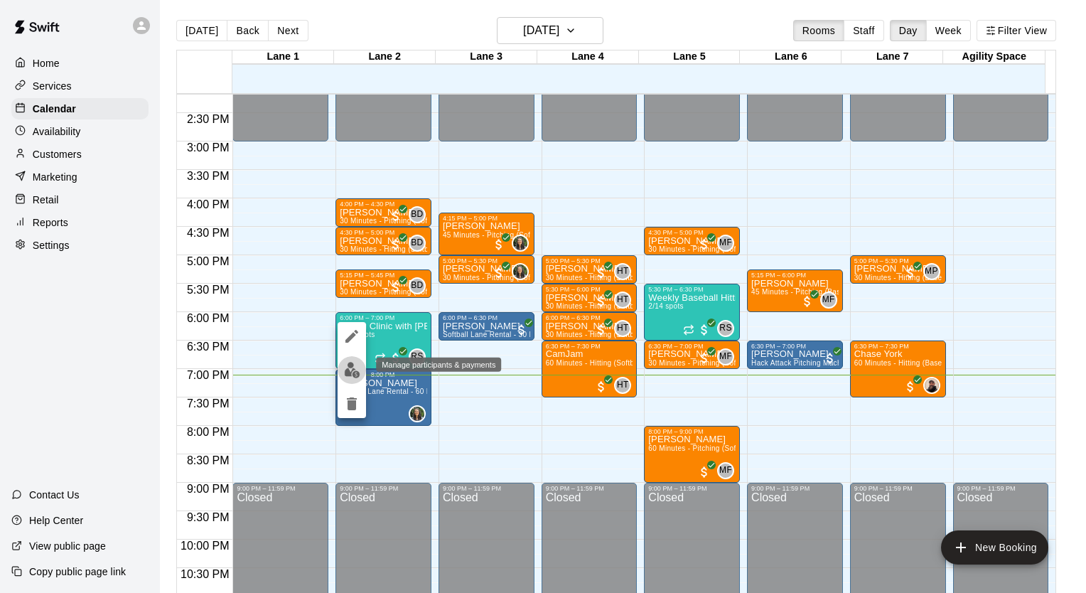
click at [355, 372] on img "edit" at bounding box center [352, 370] width 16 height 16
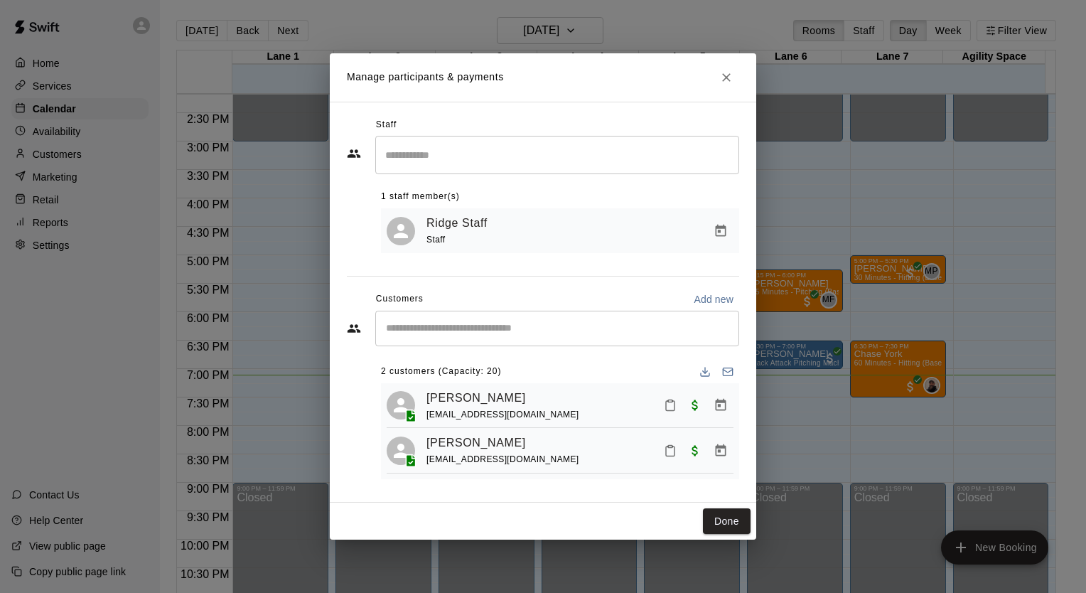
click at [724, 75] on icon "Close" at bounding box center [726, 77] width 14 height 14
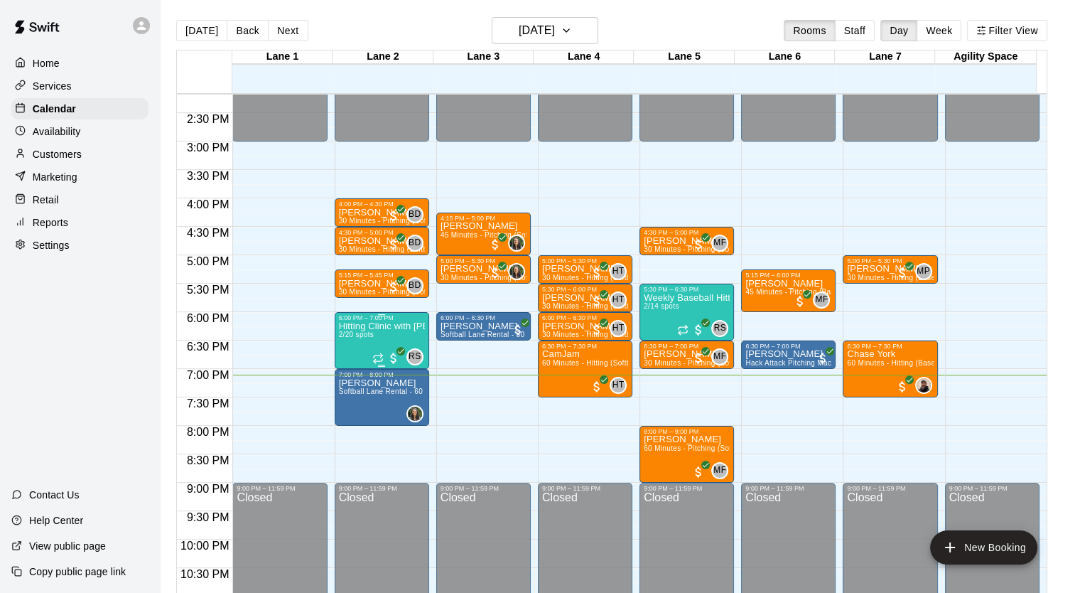
click at [357, 326] on p "Hitting Clinic with [PERSON_NAME] and [PERSON_NAME]!! [DEMOGRAPHIC_DATA]" at bounding box center [382, 326] width 86 height 0
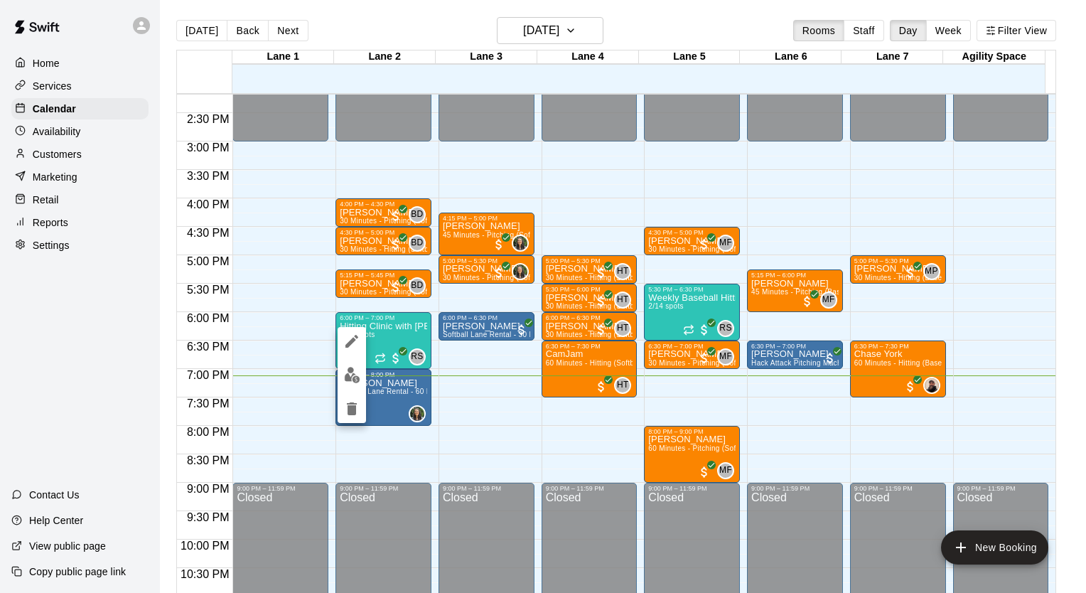
click at [60, 90] on div at bounding box center [543, 296] width 1086 height 593
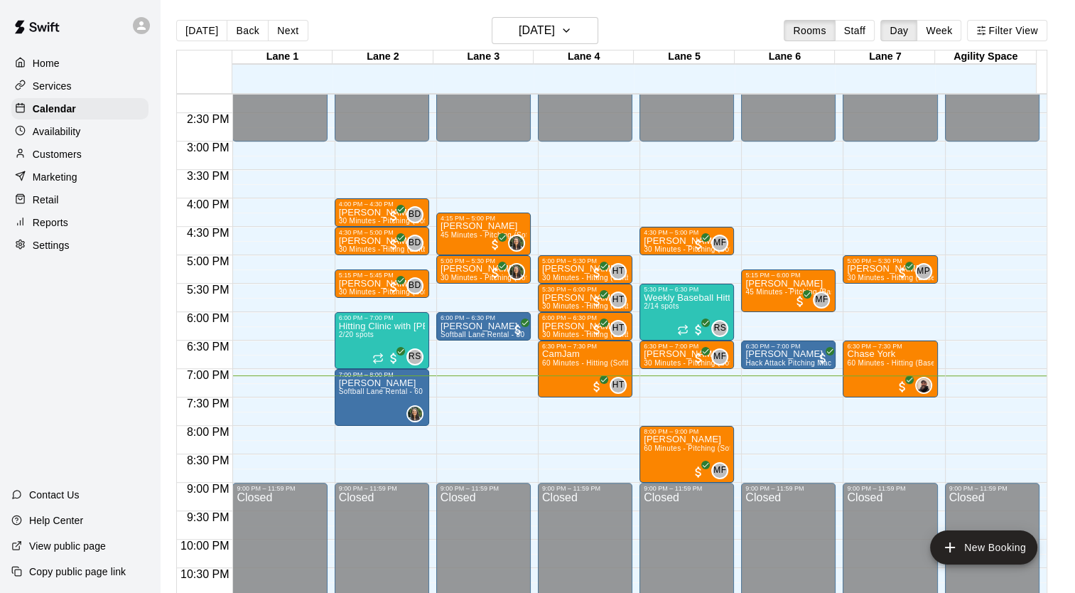
click at [60, 90] on p "Services" at bounding box center [52, 86] width 39 height 14
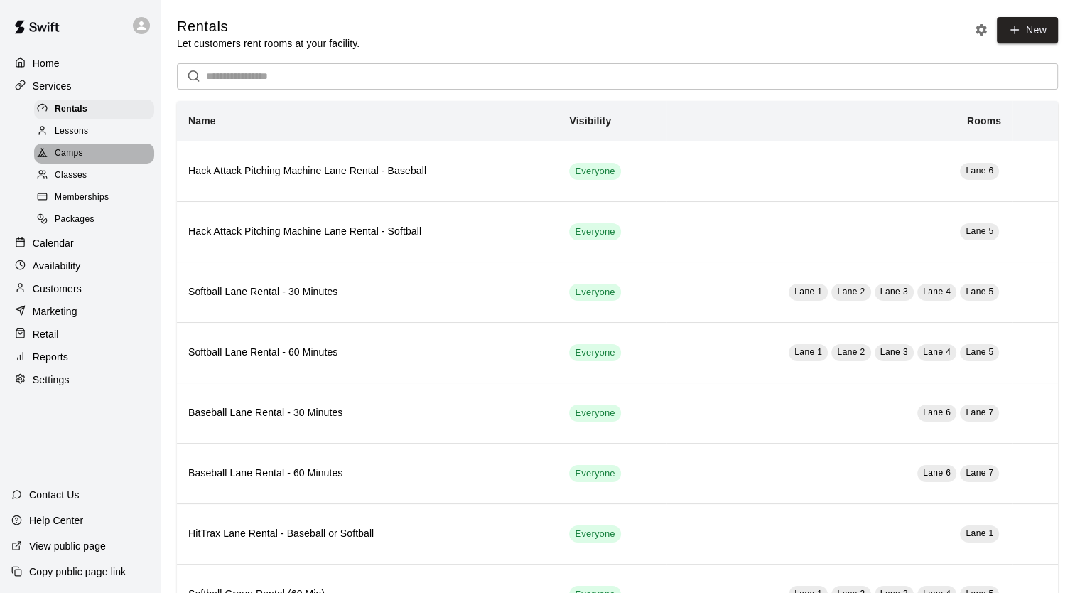
click at [70, 153] on span "Camps" at bounding box center [69, 153] width 28 height 14
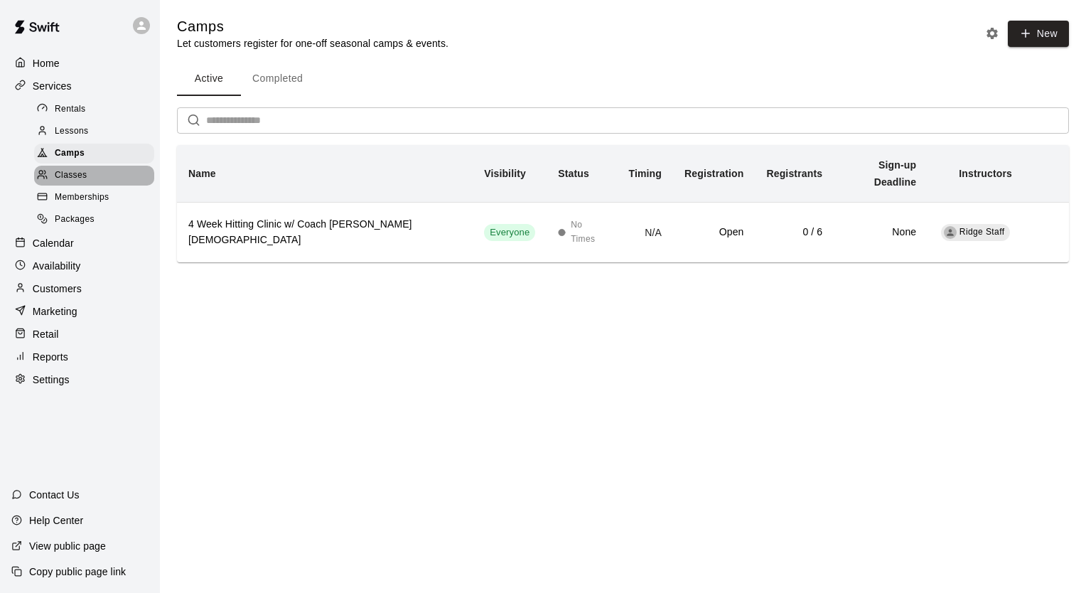
click at [55, 183] on span "Classes" at bounding box center [71, 175] width 32 height 14
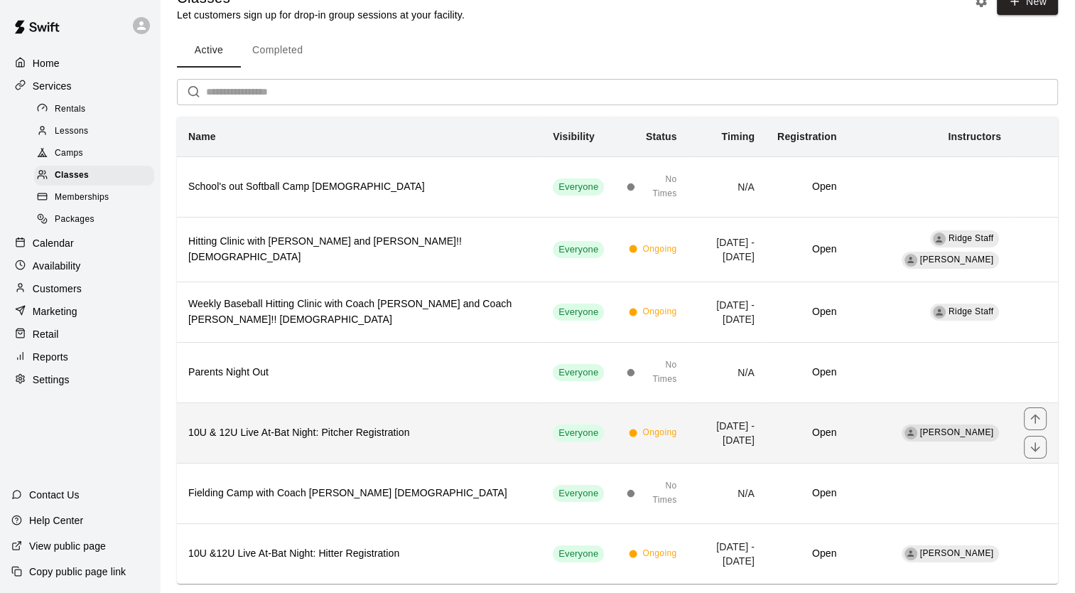
scroll to position [54, 0]
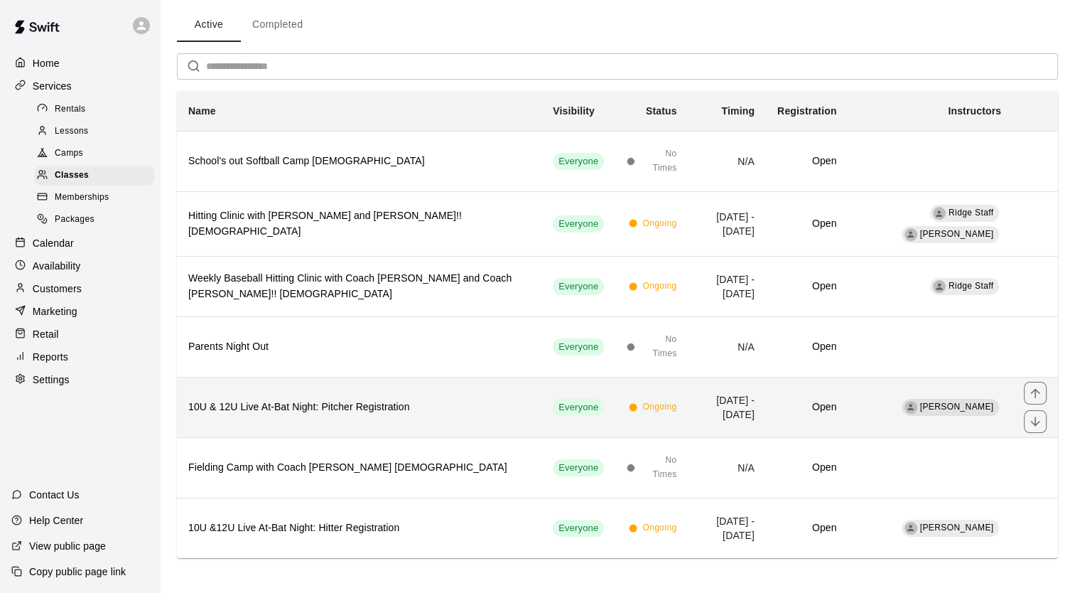
click at [298, 402] on h6 "10U & 12U Live At-Bat Night: Pitcher Registration" at bounding box center [359, 407] width 342 height 16
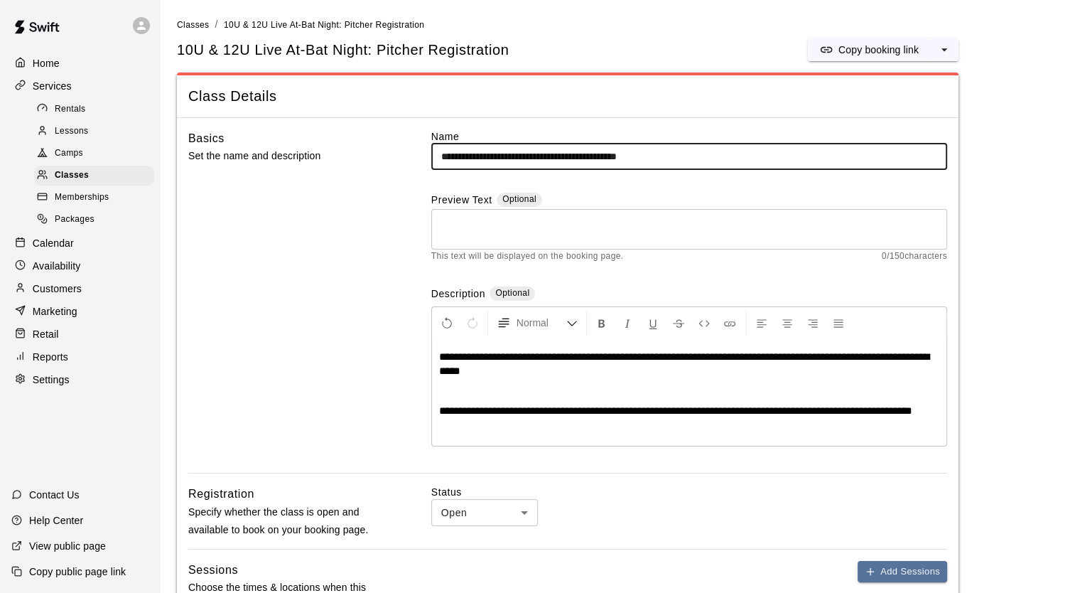
click at [613, 149] on input "**********" at bounding box center [689, 157] width 516 height 26
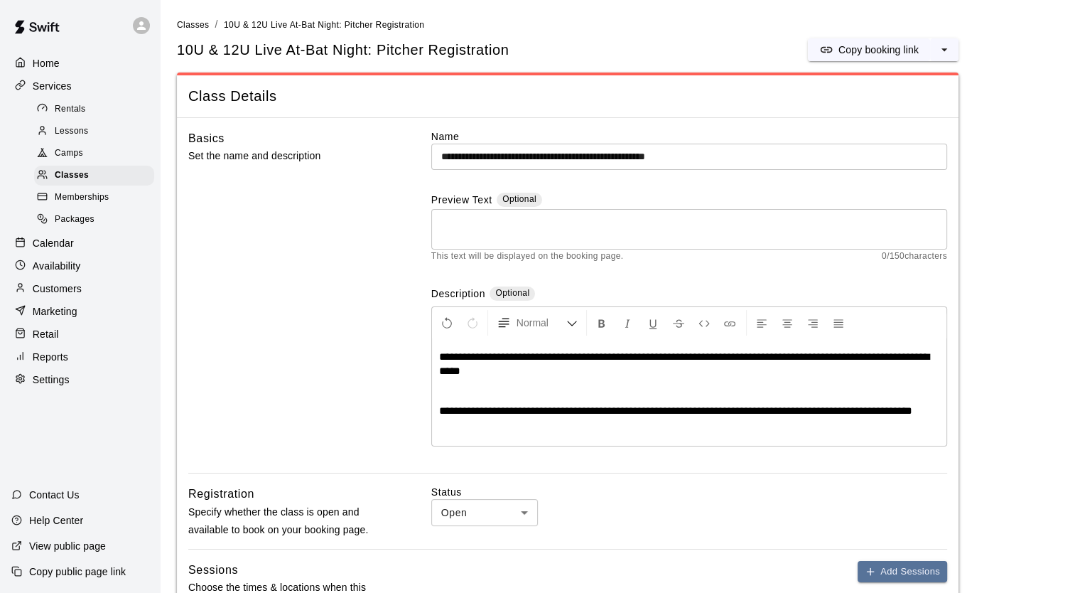
click at [657, 158] on input "**********" at bounding box center [689, 157] width 516 height 26
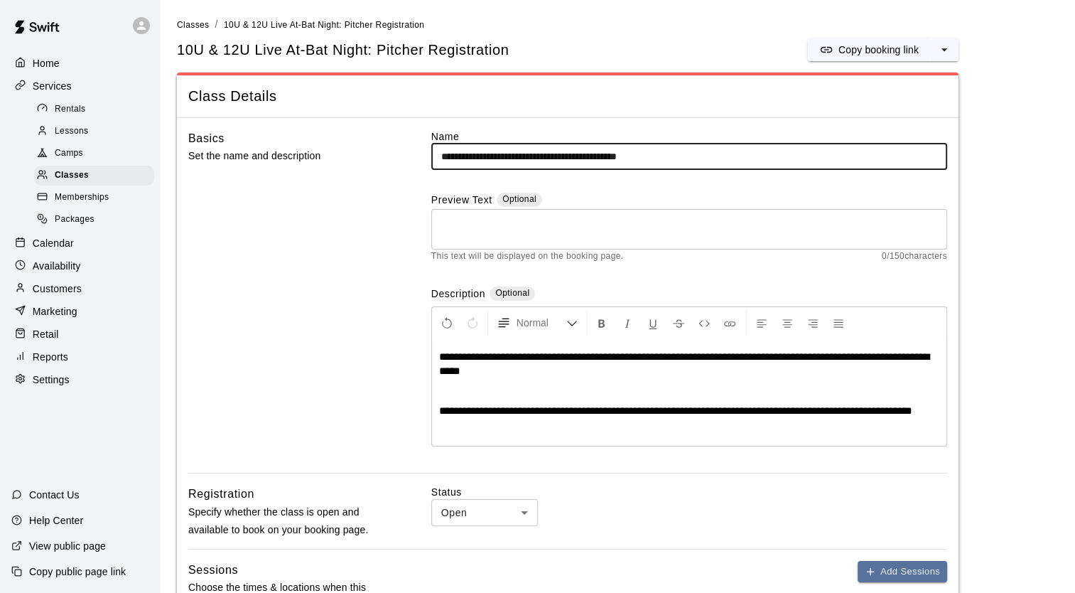
type input "**********"
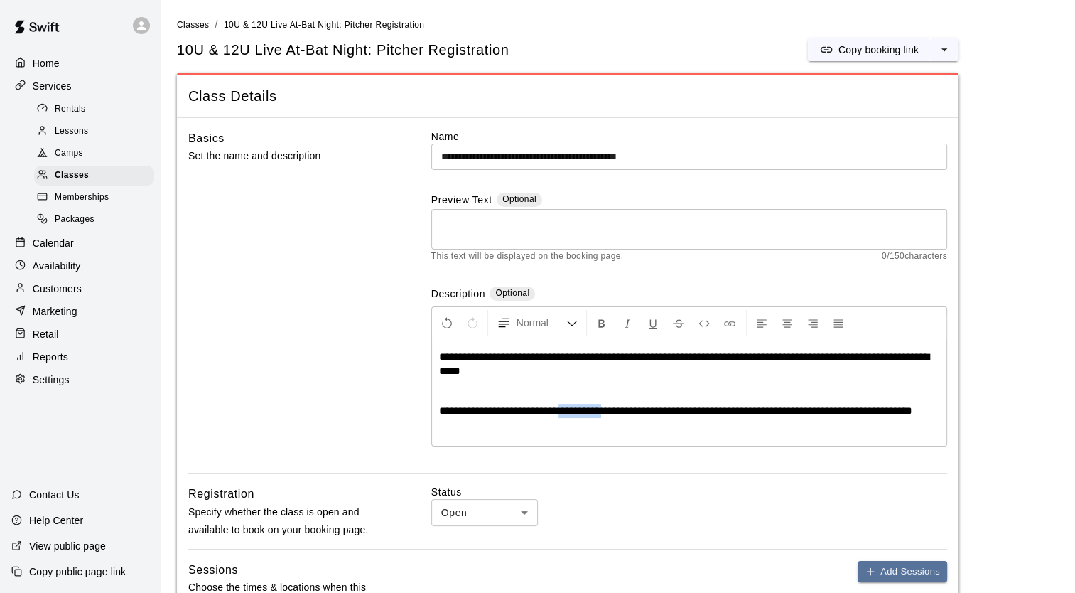
drag, startPoint x: 561, startPoint y: 409, endPoint x: 609, endPoint y: 408, distance: 48.3
click at [609, 408] on span "**********" at bounding box center [675, 410] width 473 height 11
click at [65, 155] on span "Camps" at bounding box center [69, 153] width 28 height 14
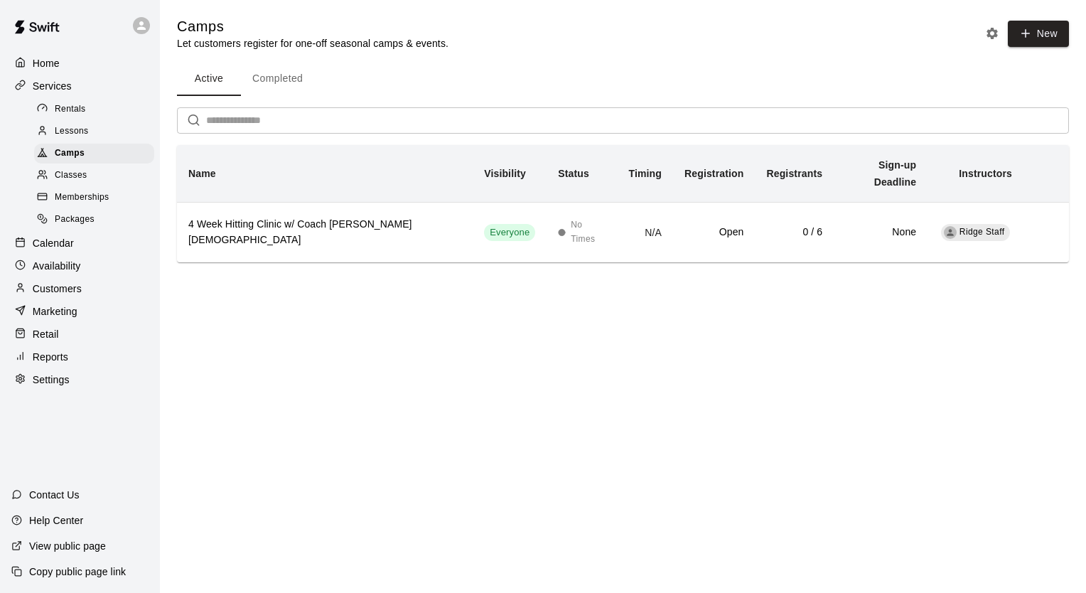
click at [65, 183] on span "Classes" at bounding box center [71, 175] width 32 height 14
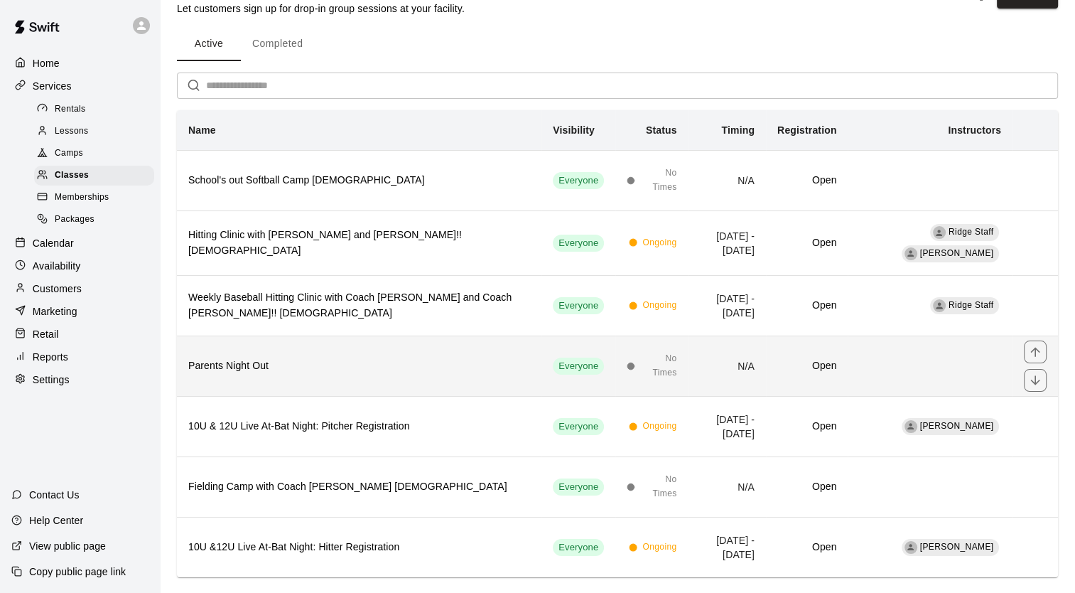
scroll to position [54, 0]
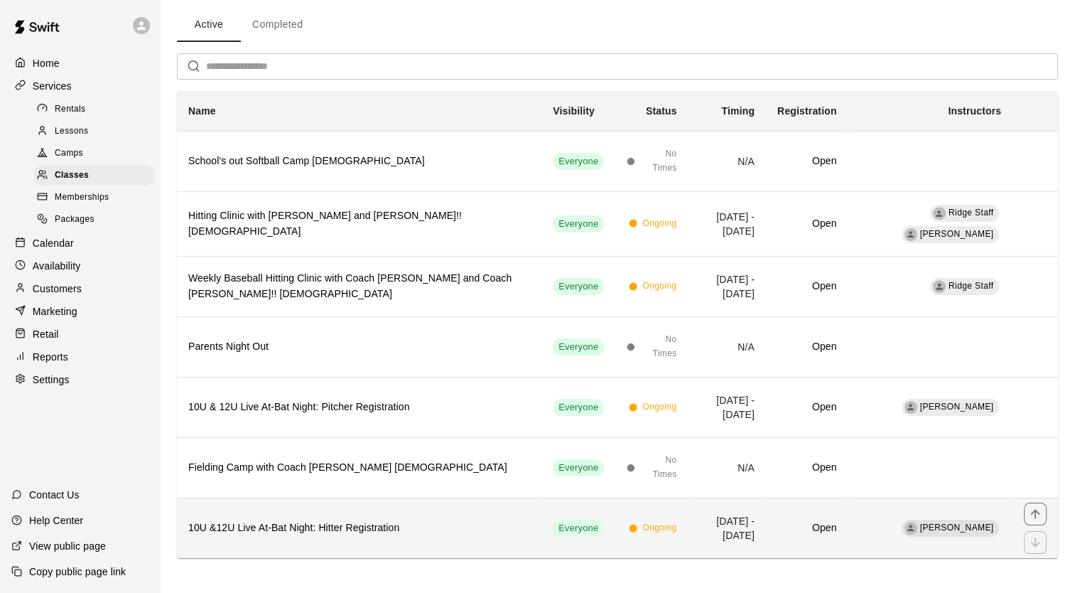
click at [280, 522] on h6 "10U &12U Live At-Bat Night: Hitter Registration" at bounding box center [359, 528] width 342 height 16
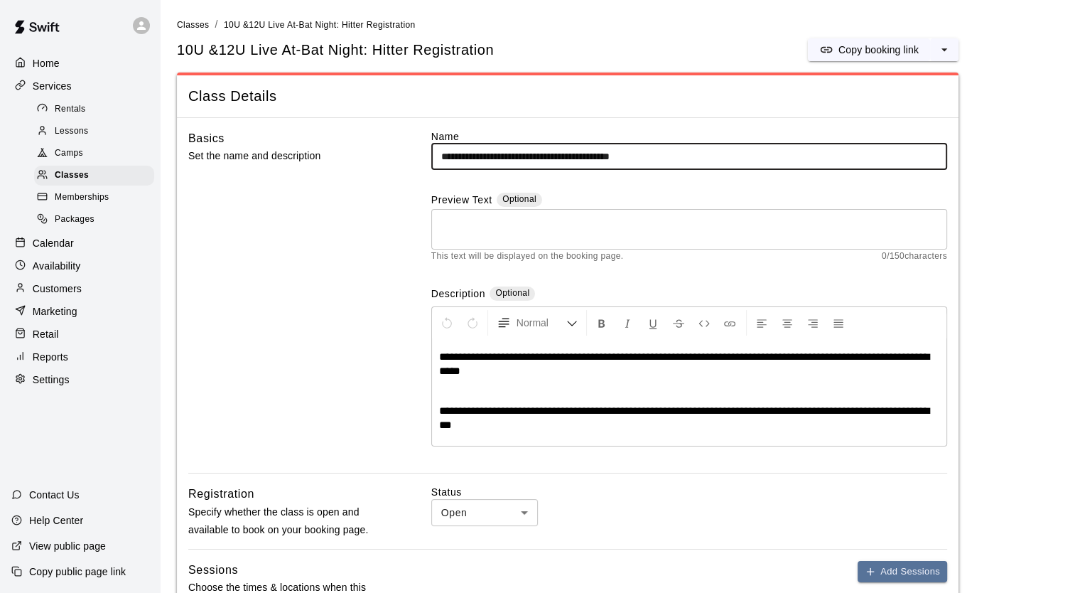
click at [603, 156] on input "**********" at bounding box center [689, 157] width 516 height 26
type input "**********"
click at [550, 413] on span "**********" at bounding box center [684, 417] width 490 height 25
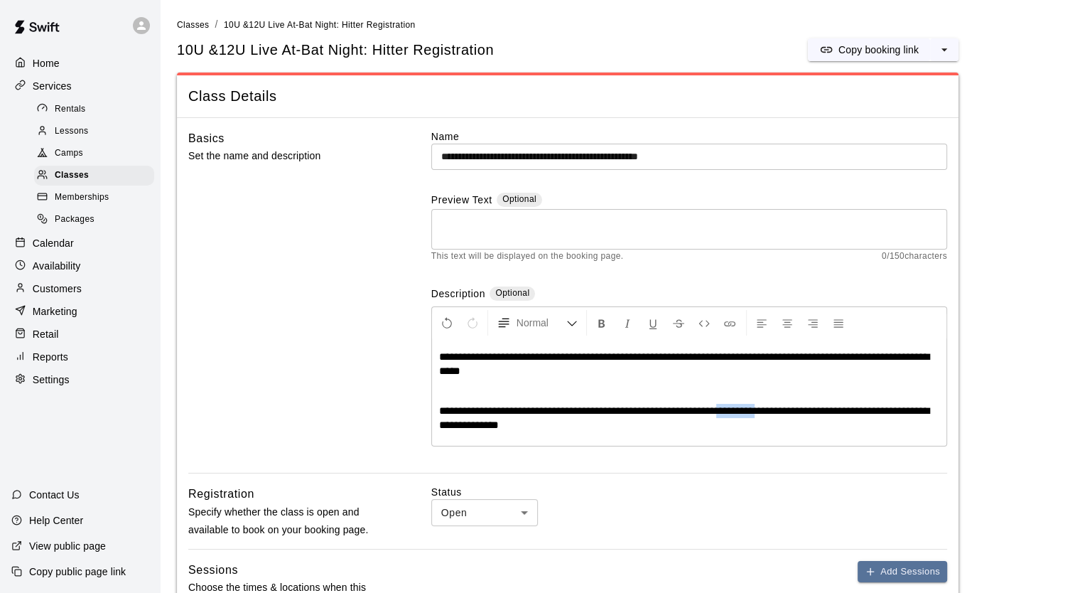
drag, startPoint x: 728, startPoint y: 411, endPoint x: 769, endPoint y: 411, distance: 41.2
click at [769, 411] on span "**********" at bounding box center [684, 417] width 490 height 25
drag, startPoint x: 901, startPoint y: 411, endPoint x: 475, endPoint y: 422, distance: 425.8
click at [475, 422] on span "**********" at bounding box center [684, 417] width 490 height 25
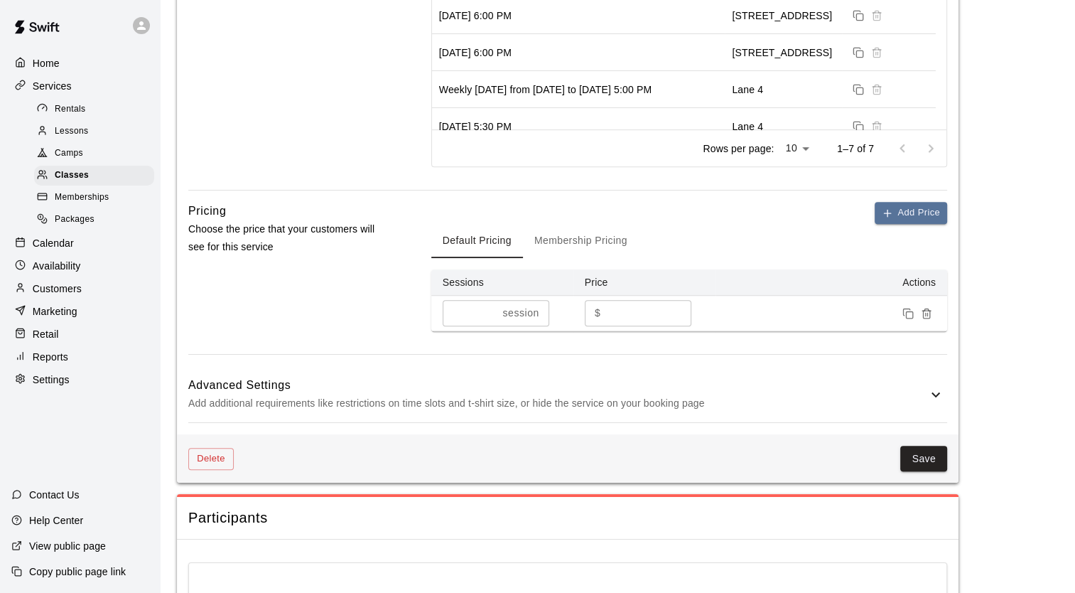
scroll to position [853, 0]
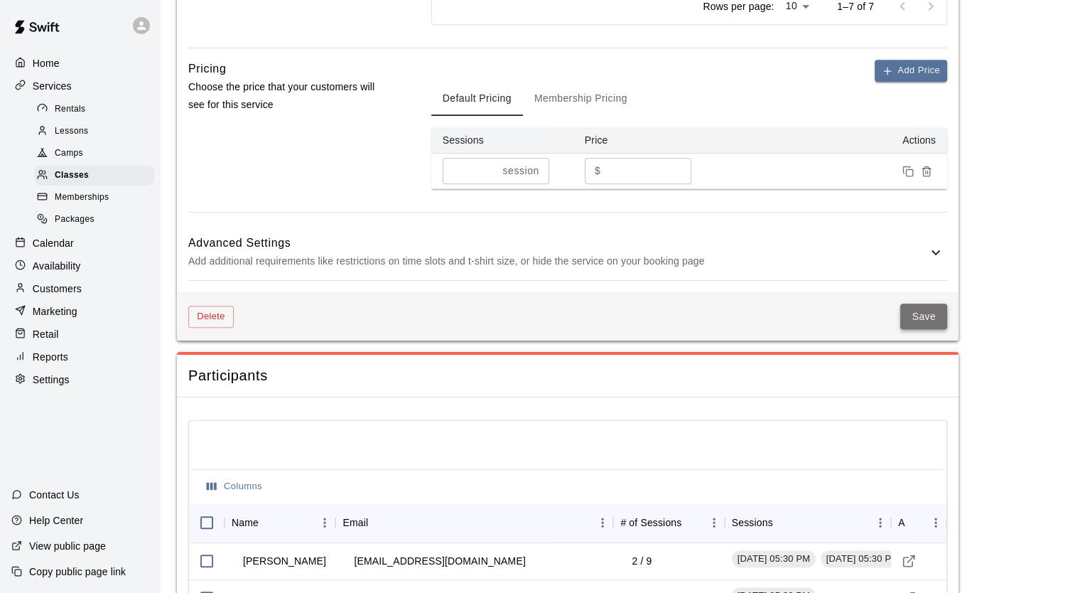
click at [917, 320] on button "Save" at bounding box center [923, 316] width 47 height 26
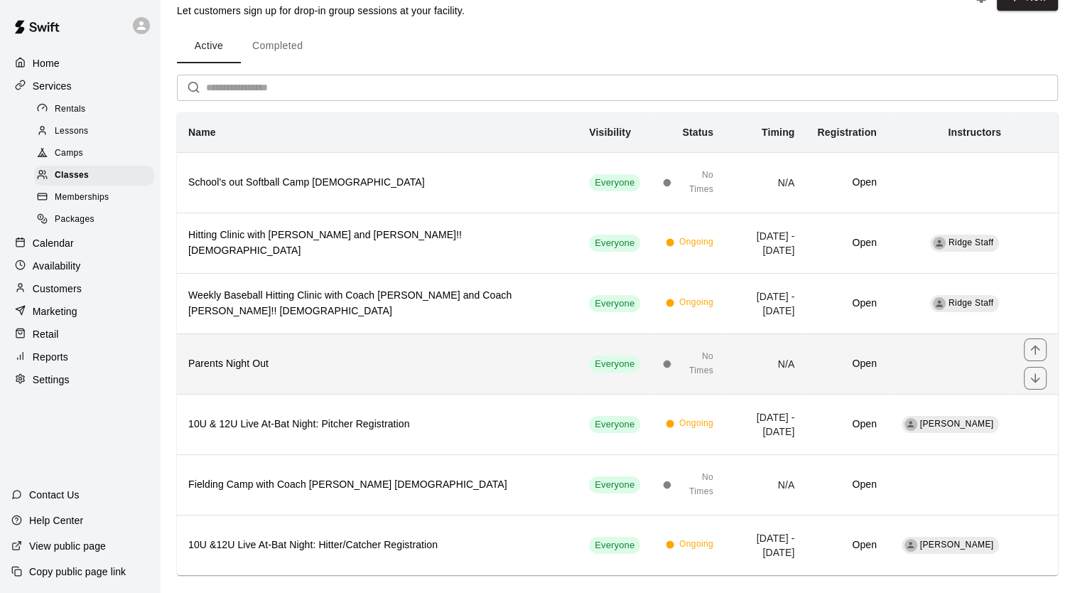
scroll to position [49, 0]
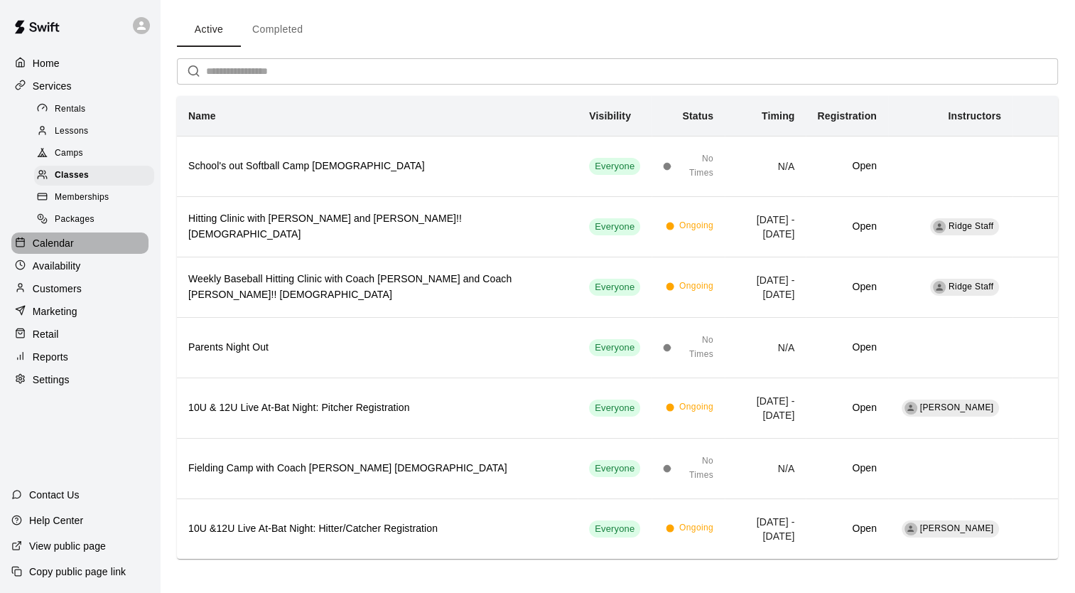
click at [60, 250] on p "Calendar" at bounding box center [53, 243] width 41 height 14
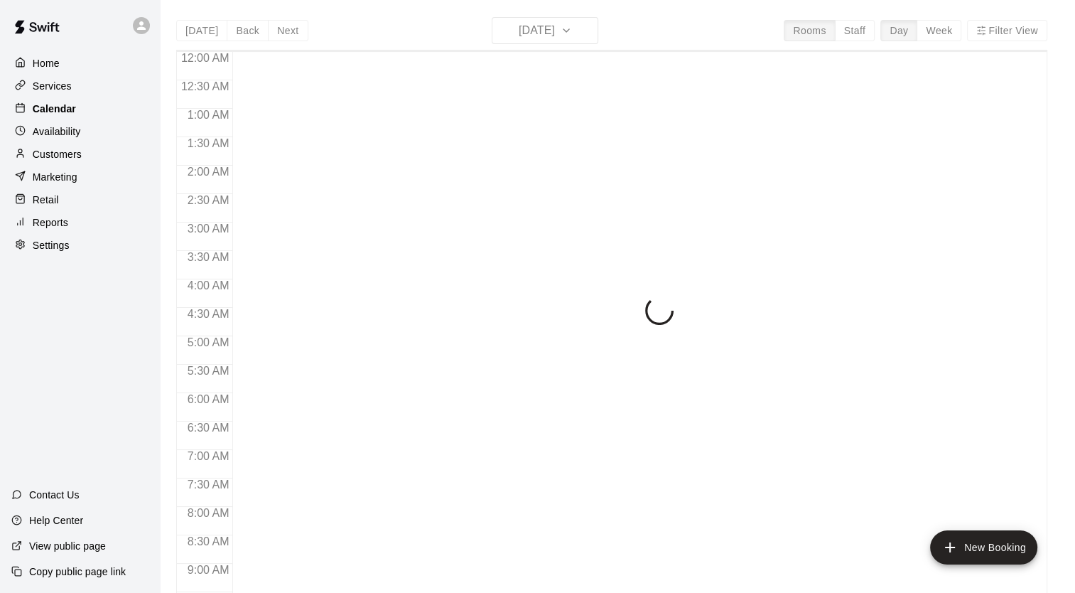
scroll to position [806, 0]
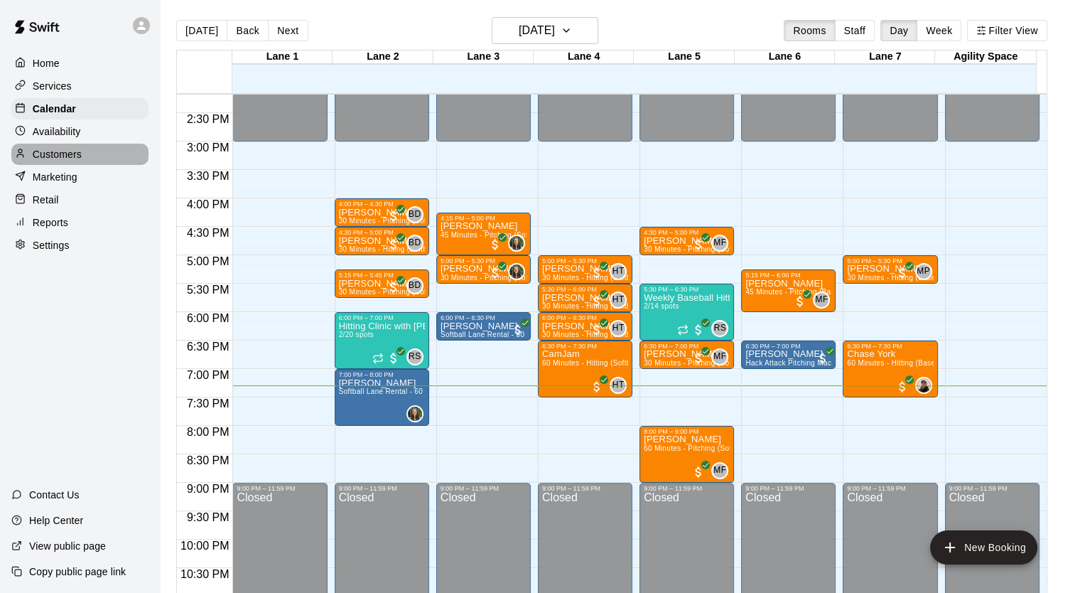
click at [89, 161] on div "Customers" at bounding box center [79, 154] width 137 height 21
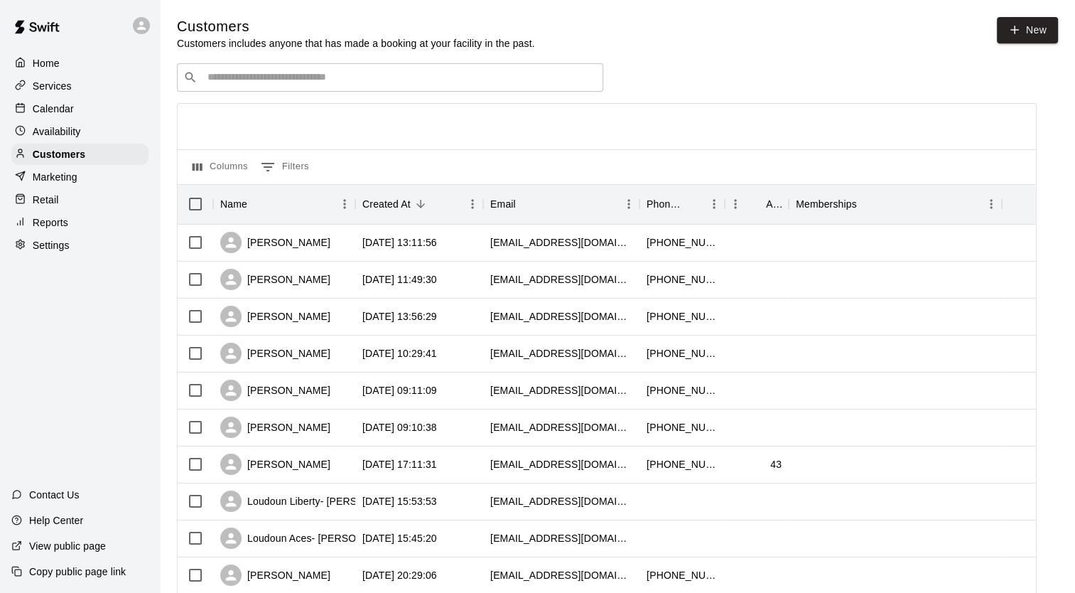
click at [298, 88] on div "​ ​" at bounding box center [390, 77] width 426 height 28
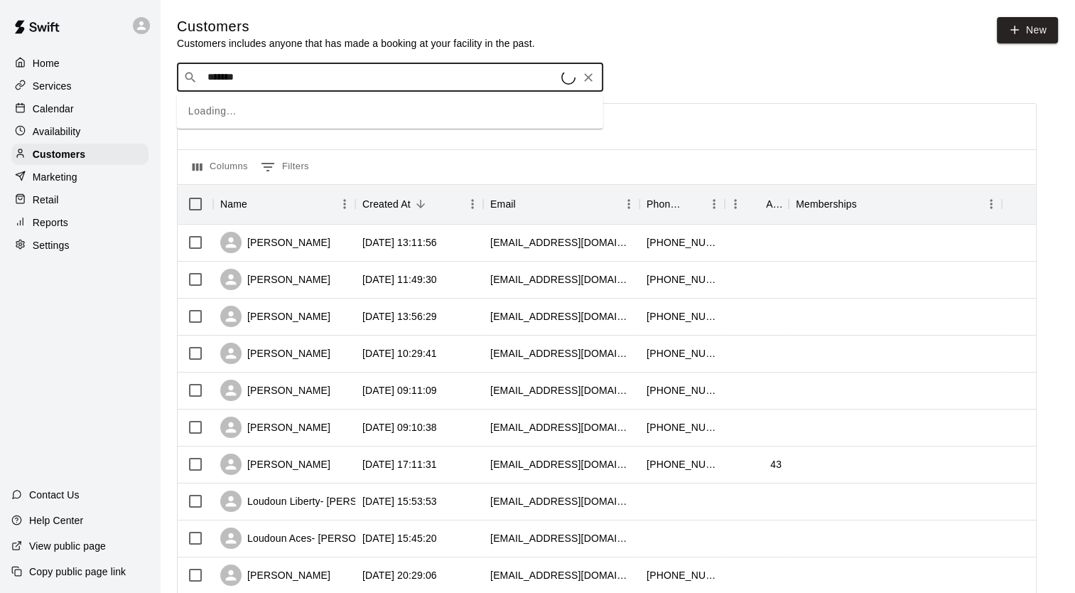
type input "*******"
click at [298, 85] on input "*******" at bounding box center [389, 77] width 372 height 14
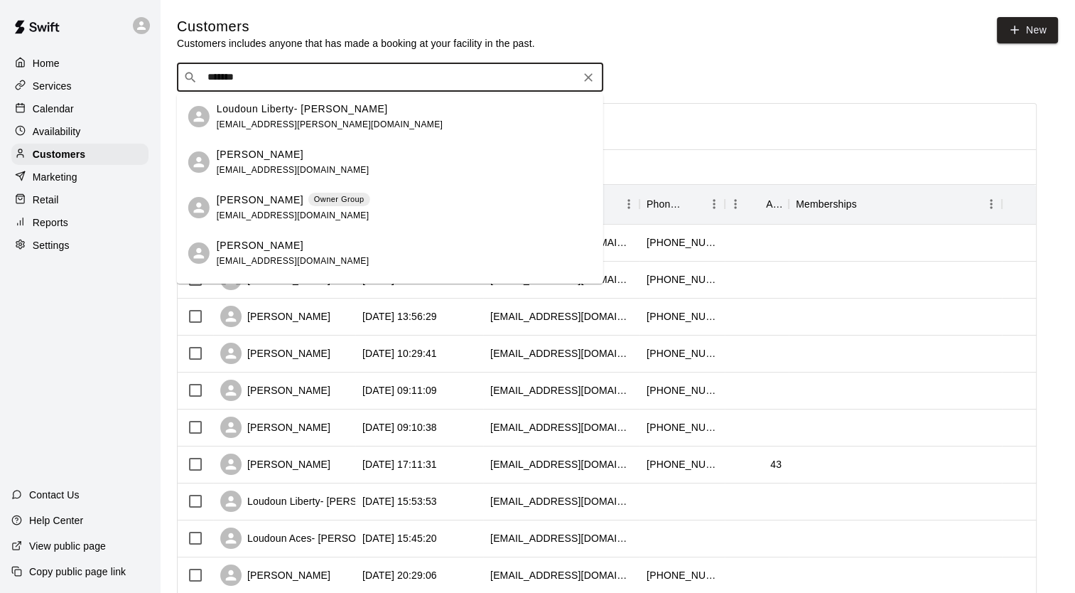
click at [296, 107] on p "Loudoun Liberty- [PERSON_NAME]" at bounding box center [302, 109] width 171 height 15
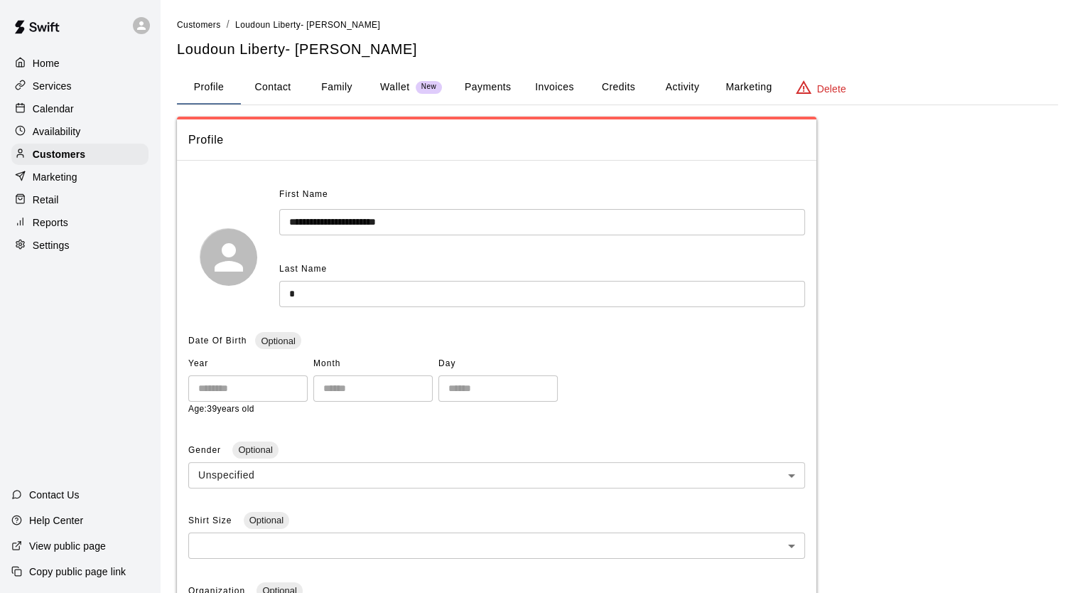
click at [485, 85] on button "Payments" at bounding box center [487, 87] width 69 height 34
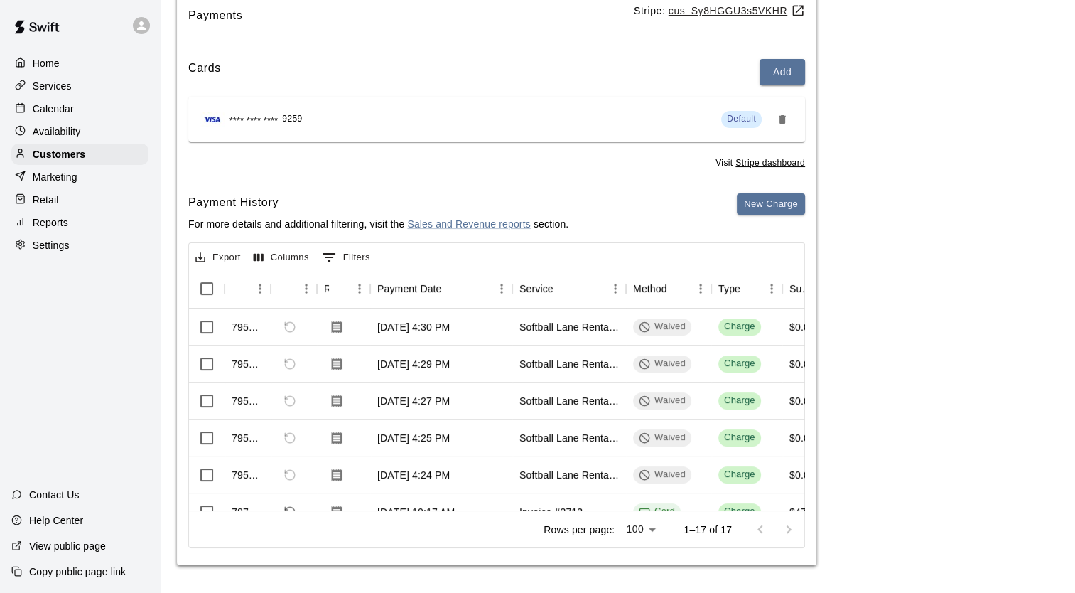
scroll to position [447, 0]
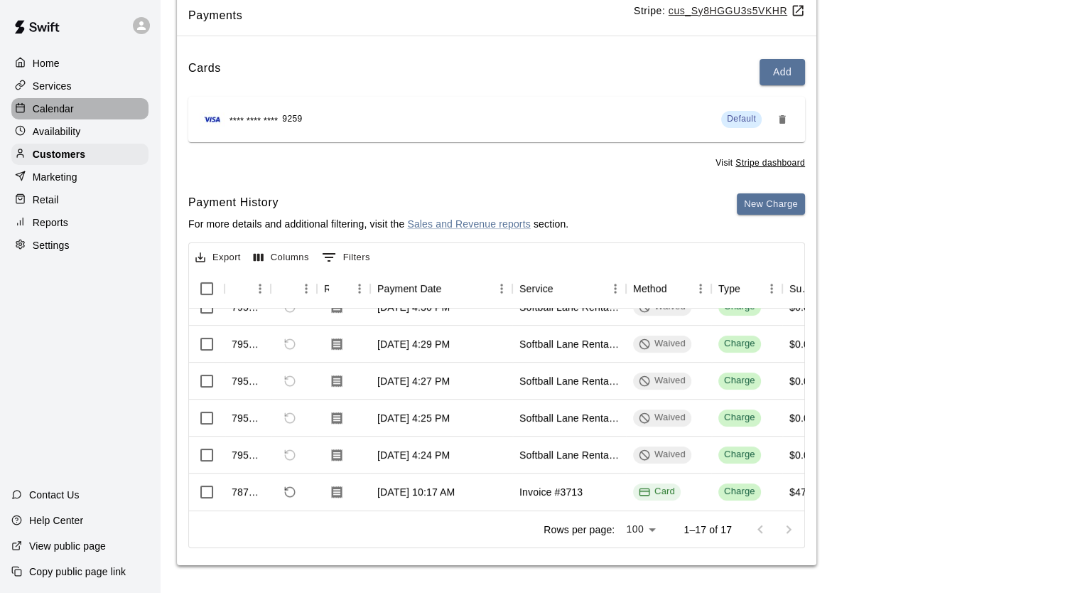
click at [82, 115] on div "Calendar" at bounding box center [79, 108] width 137 height 21
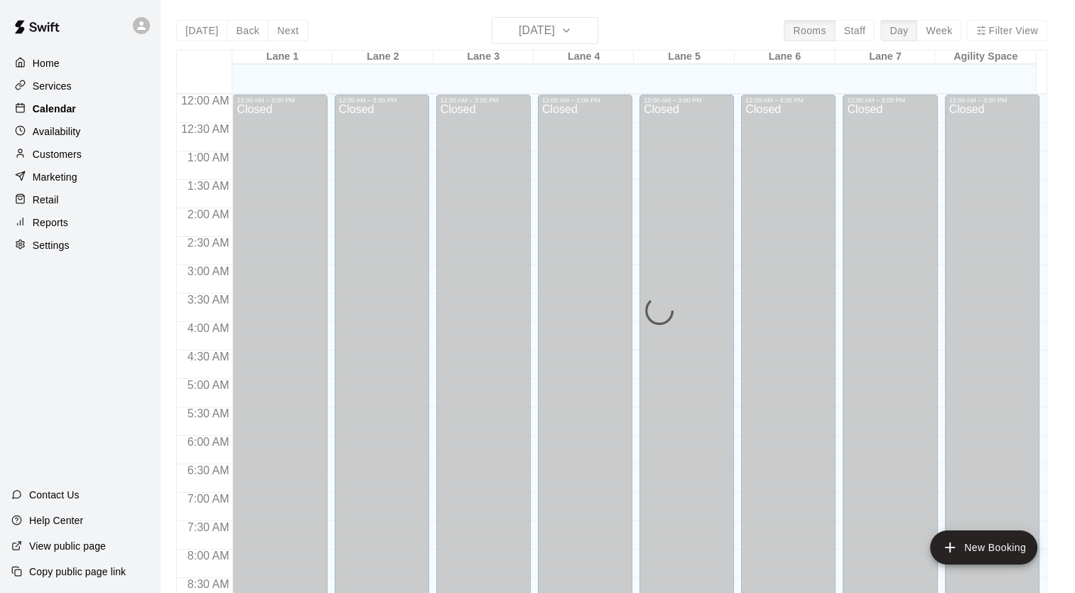
scroll to position [806, 0]
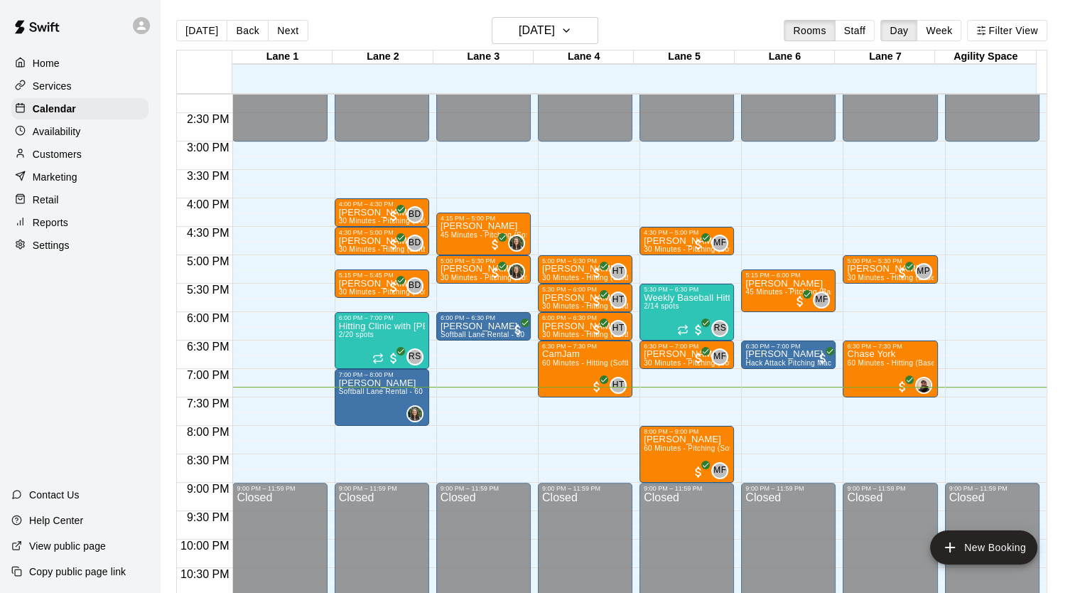
click at [87, 139] on div "Availability" at bounding box center [79, 131] width 137 height 21
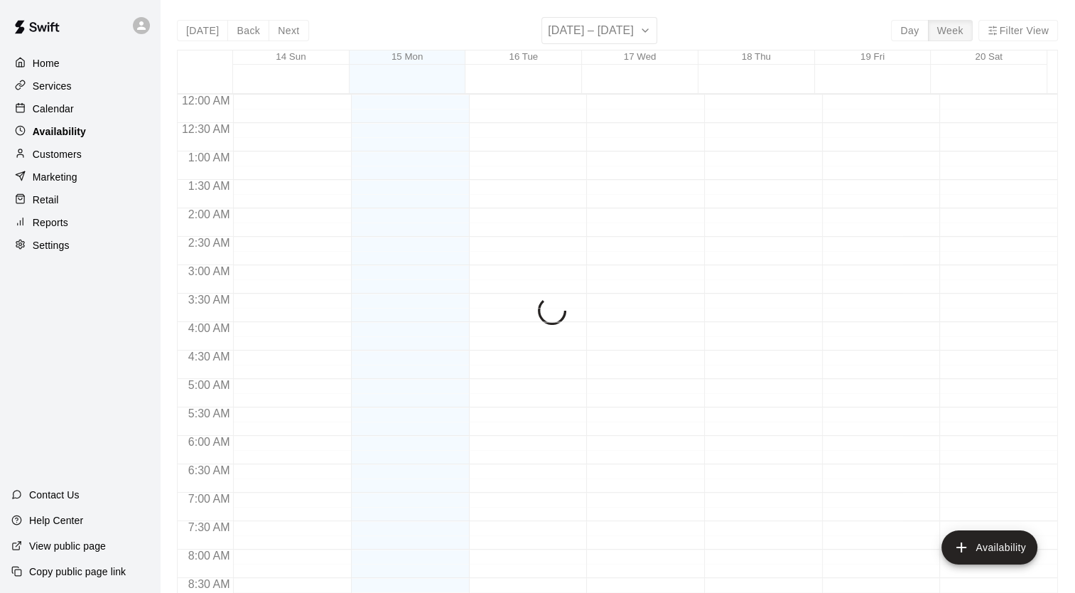
scroll to position [848, 0]
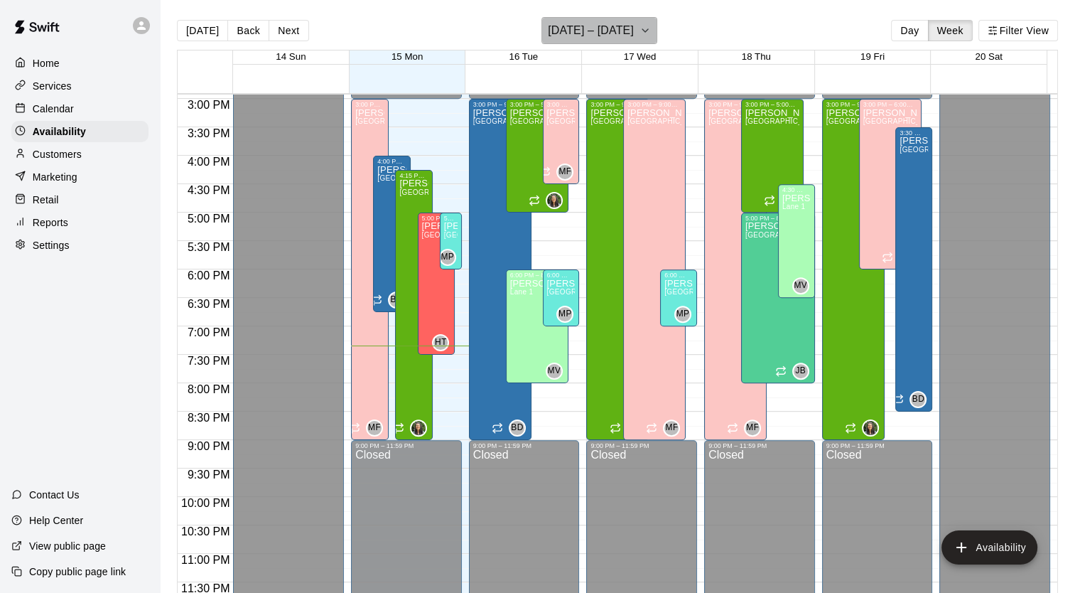
click at [648, 32] on icon "button" at bounding box center [645, 30] width 6 height 3
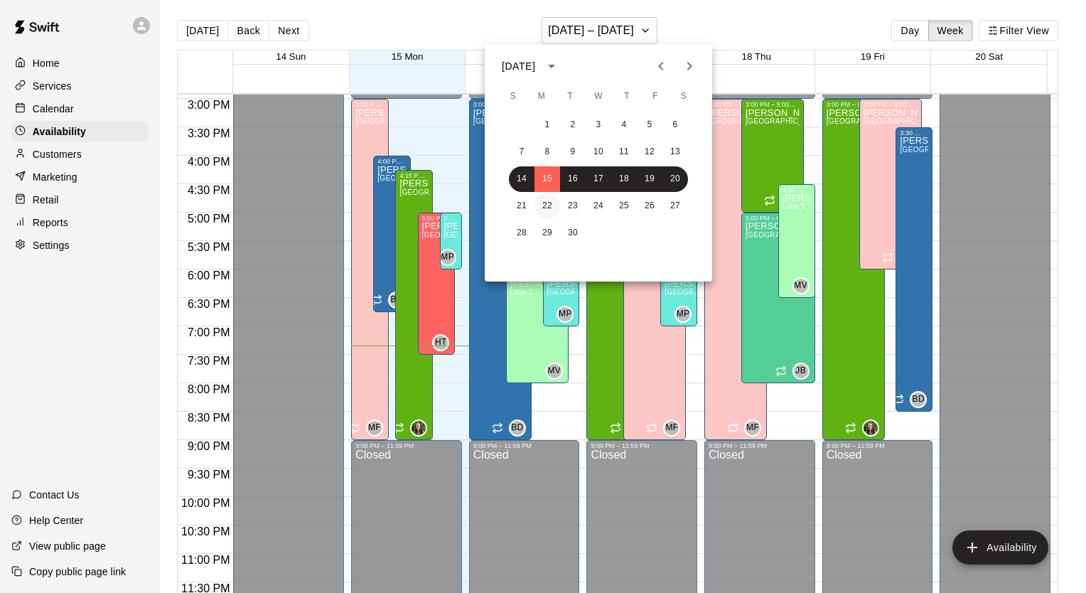
click at [544, 208] on button "22" at bounding box center [547, 206] width 26 height 26
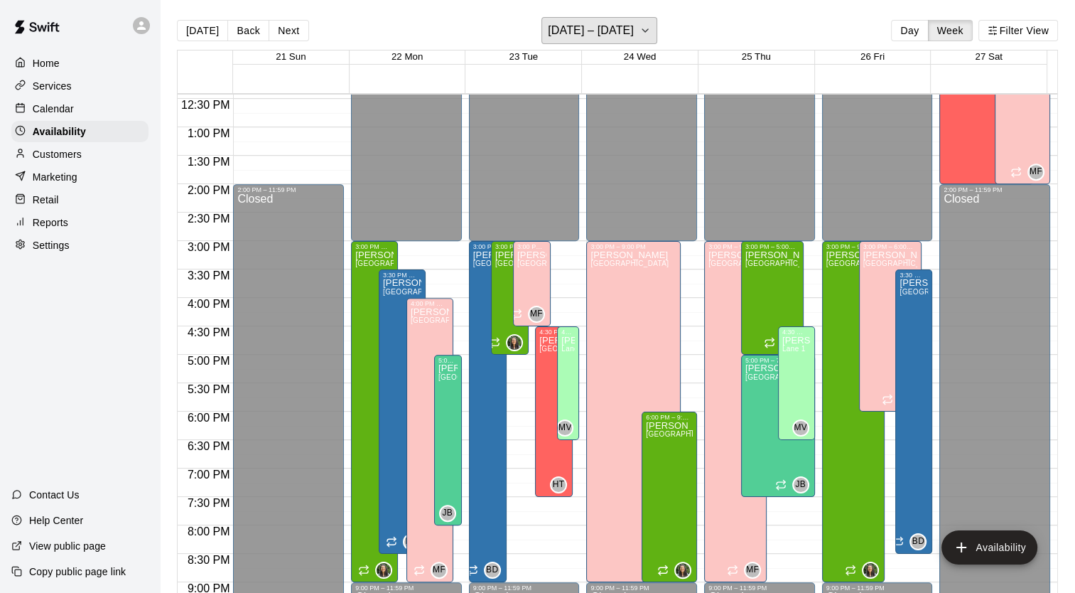
scroll to position [777, 0]
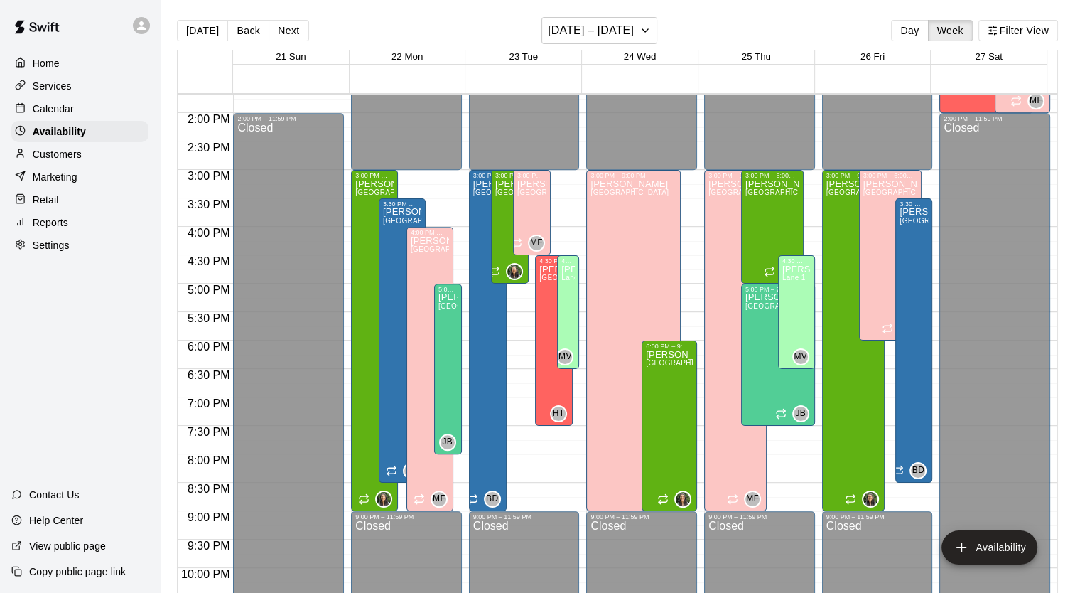
click at [96, 115] on div "Calendar" at bounding box center [79, 108] width 137 height 21
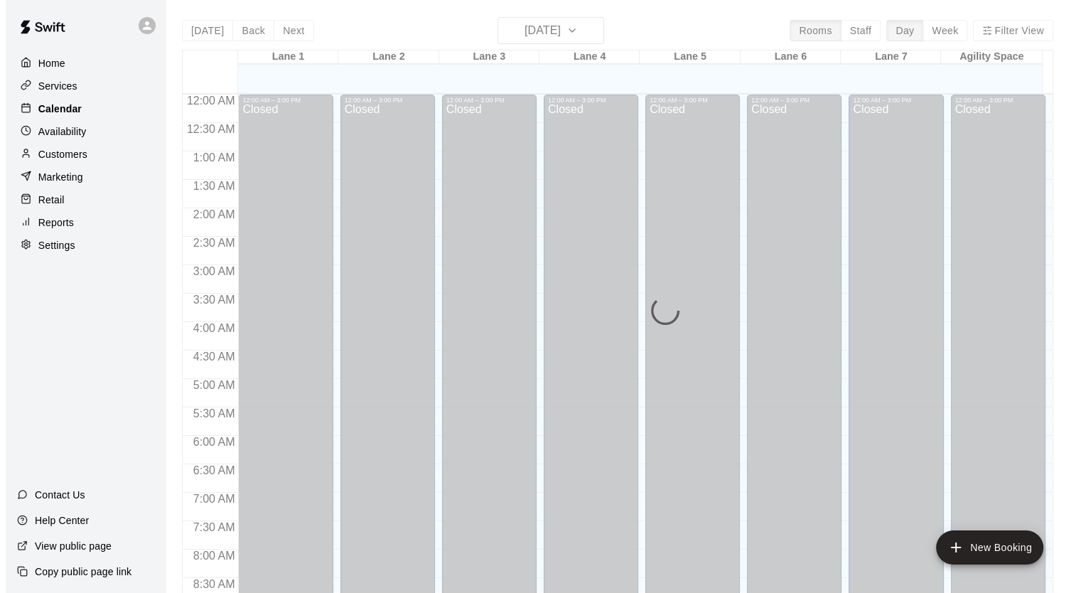
scroll to position [806, 0]
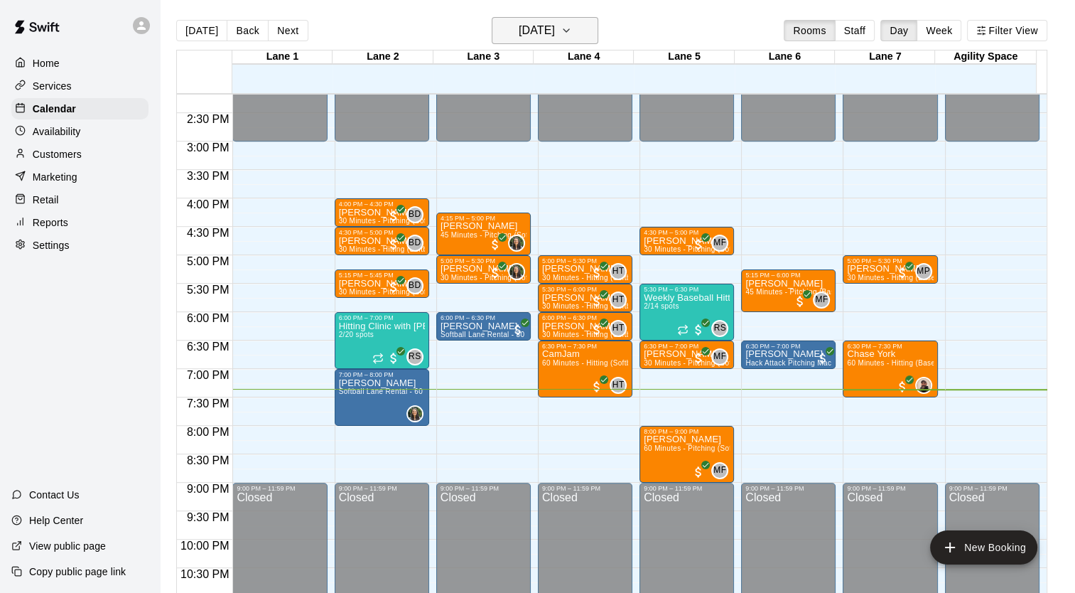
click at [597, 32] on button "[DATE]" at bounding box center [545, 30] width 107 height 27
